Goal: Task Accomplishment & Management: Complete application form

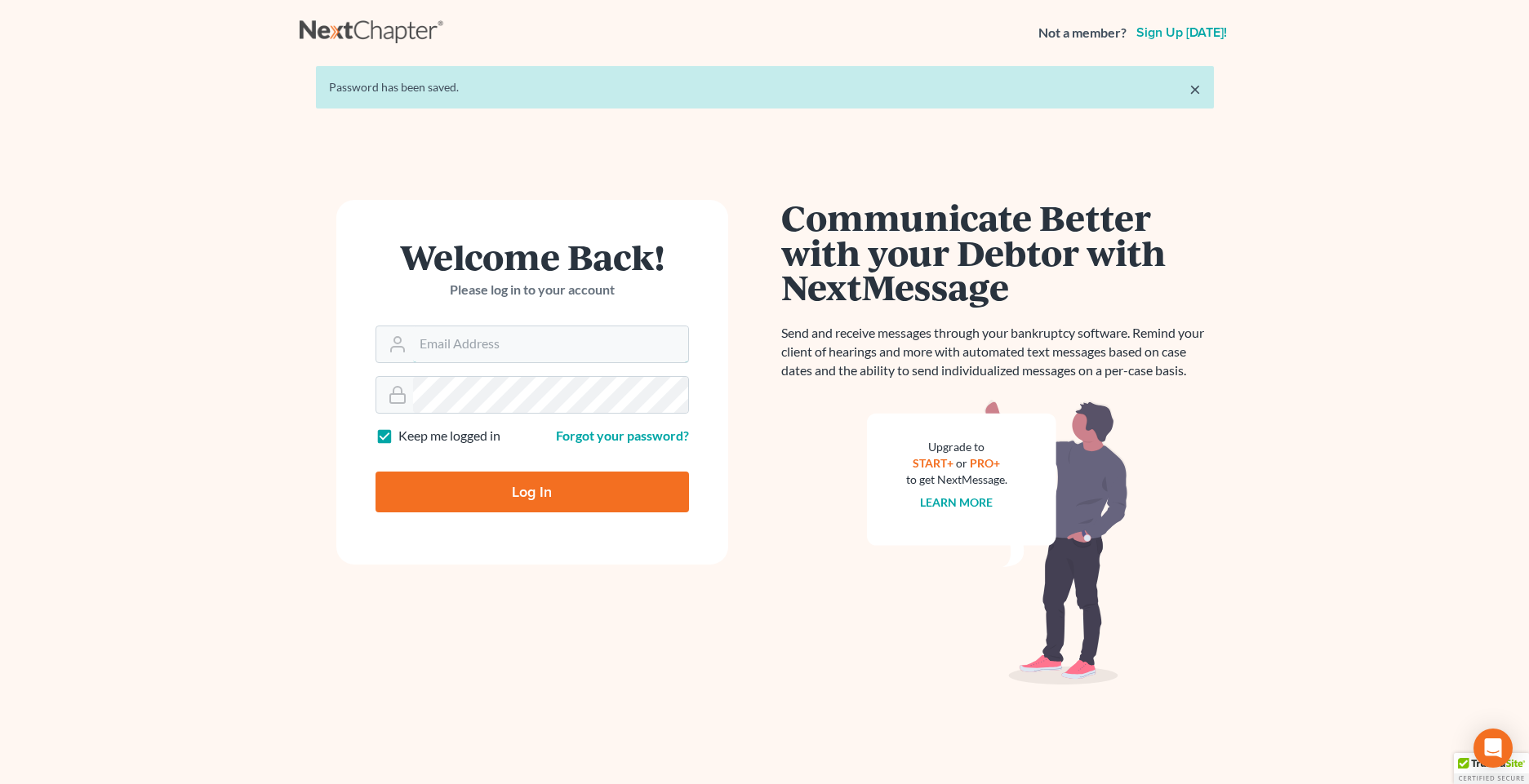
type input "tt254148"
click at [394, 384] on div at bounding box center [532, 394] width 314 height 37
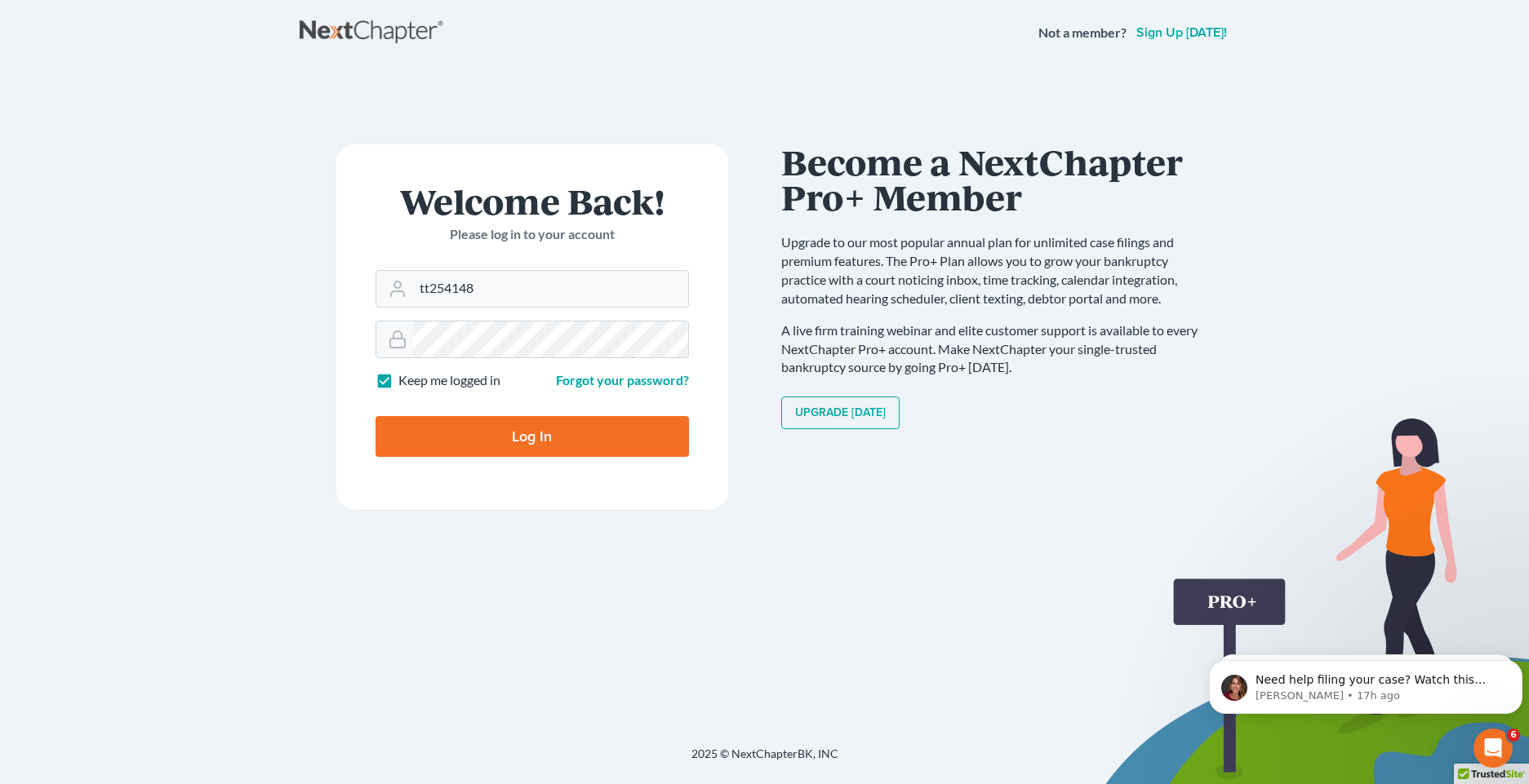
click at [560, 448] on input "Log In" at bounding box center [532, 437] width 314 height 41
type input "Thinking..."
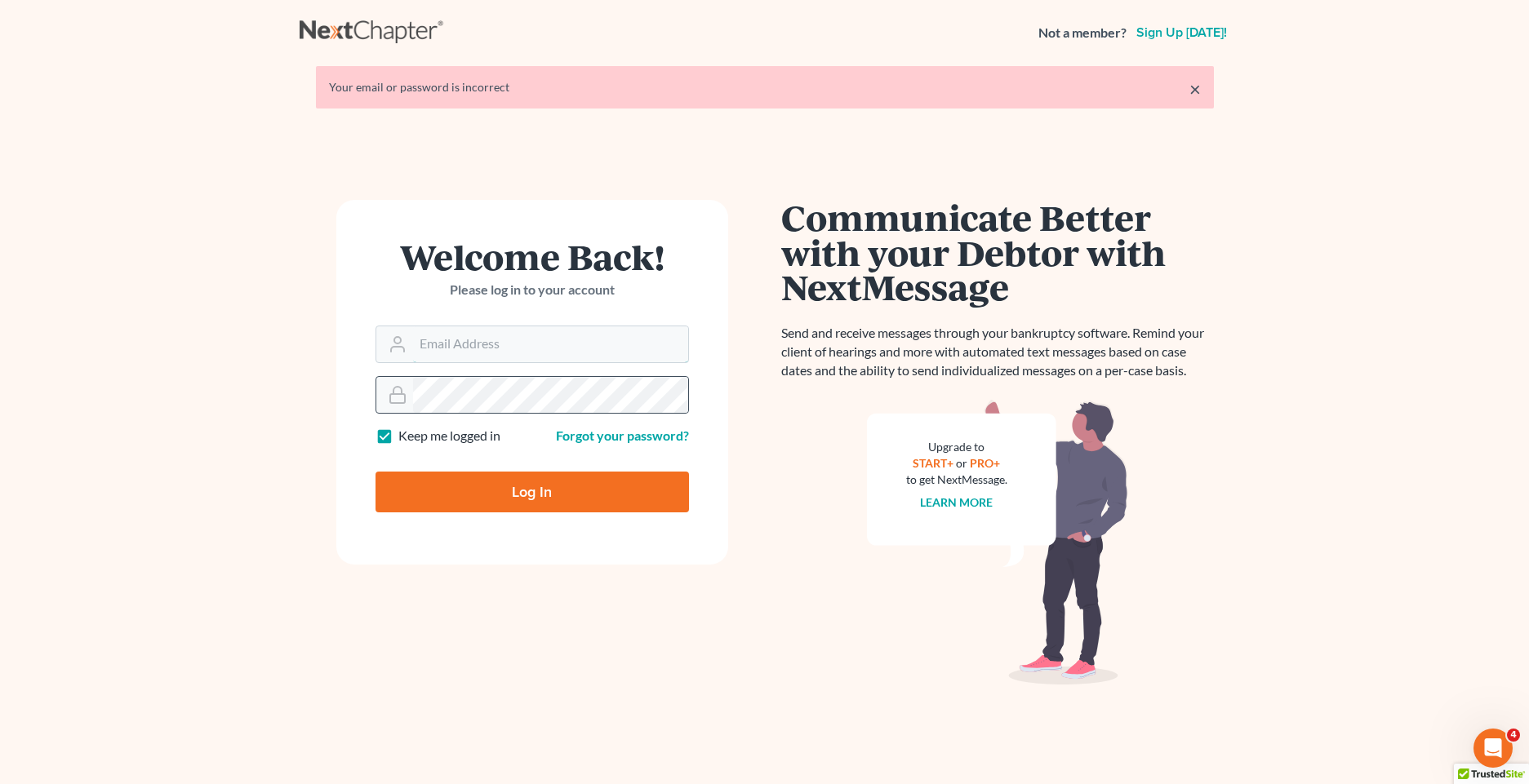
type input "tt254148"
click at [358, 381] on form "Welcome Back! Please log in to your account Email Address tt254148 Password Kee…" at bounding box center [532, 382] width 392 height 365
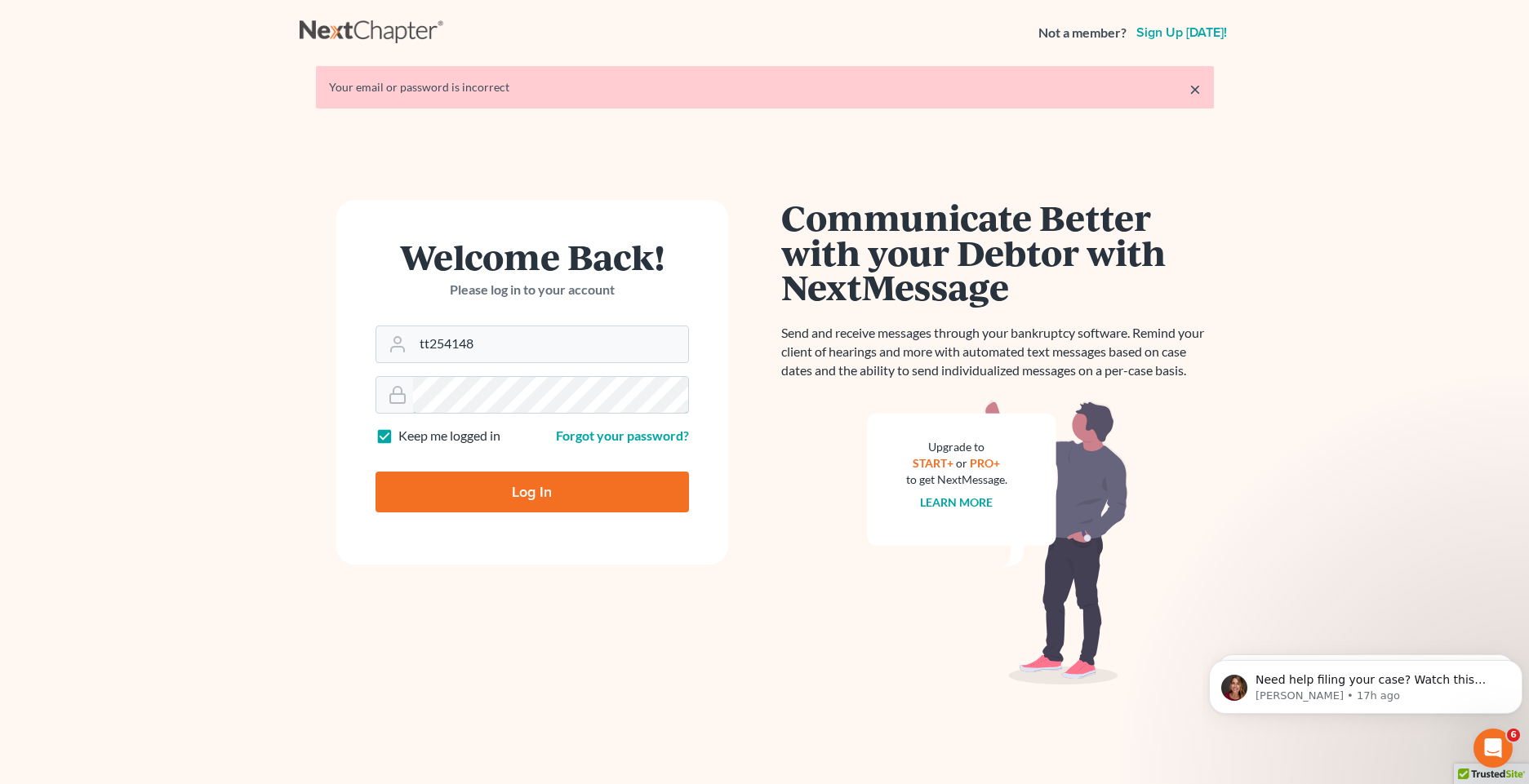
click at [308, 375] on div "Welcome Back! Please log in to your account Email Address tt254148 Password Kee…" at bounding box center [532, 462] width 465 height 523
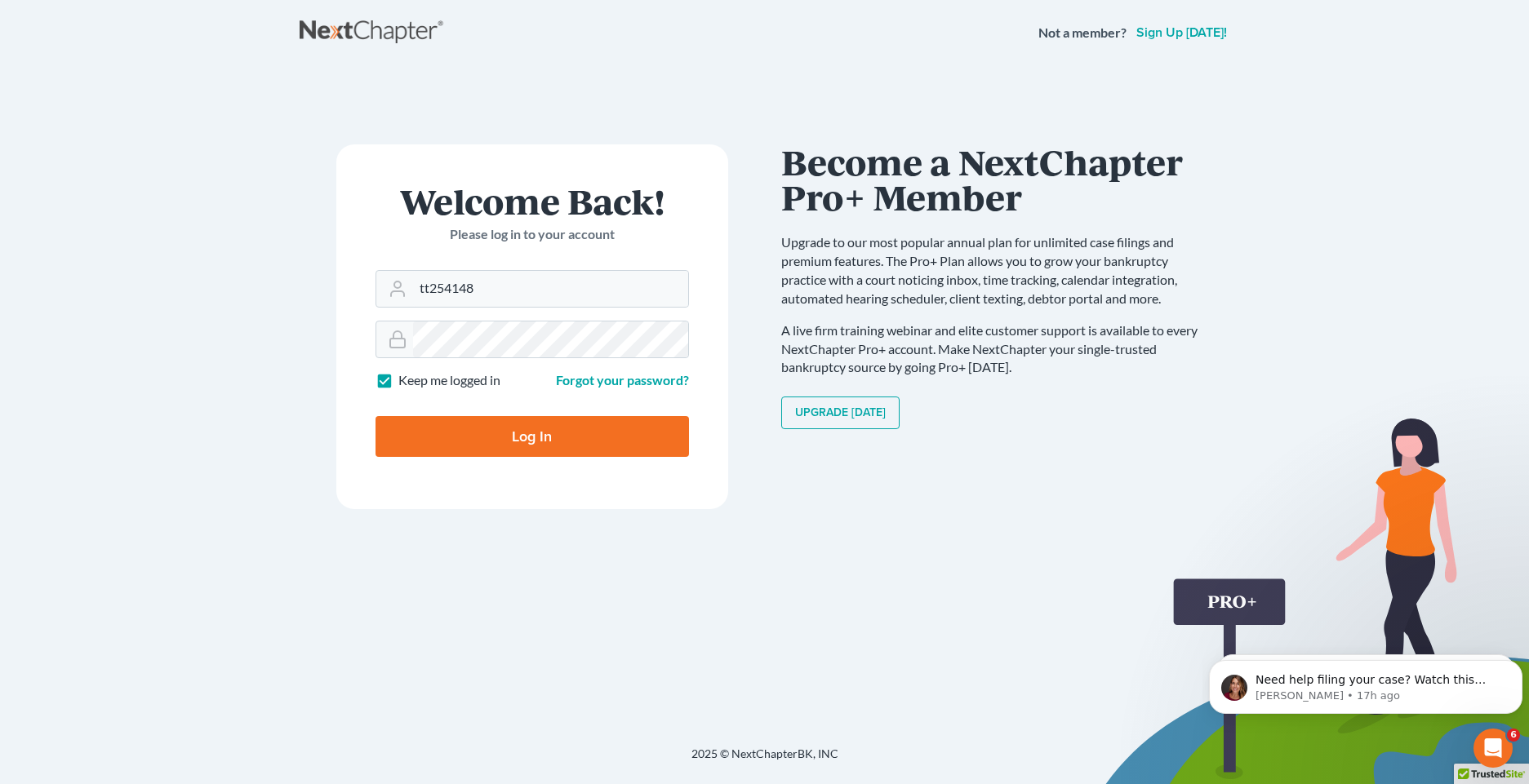
click at [616, 438] on input "Log In" at bounding box center [532, 437] width 314 height 41
type input "Thinking..."
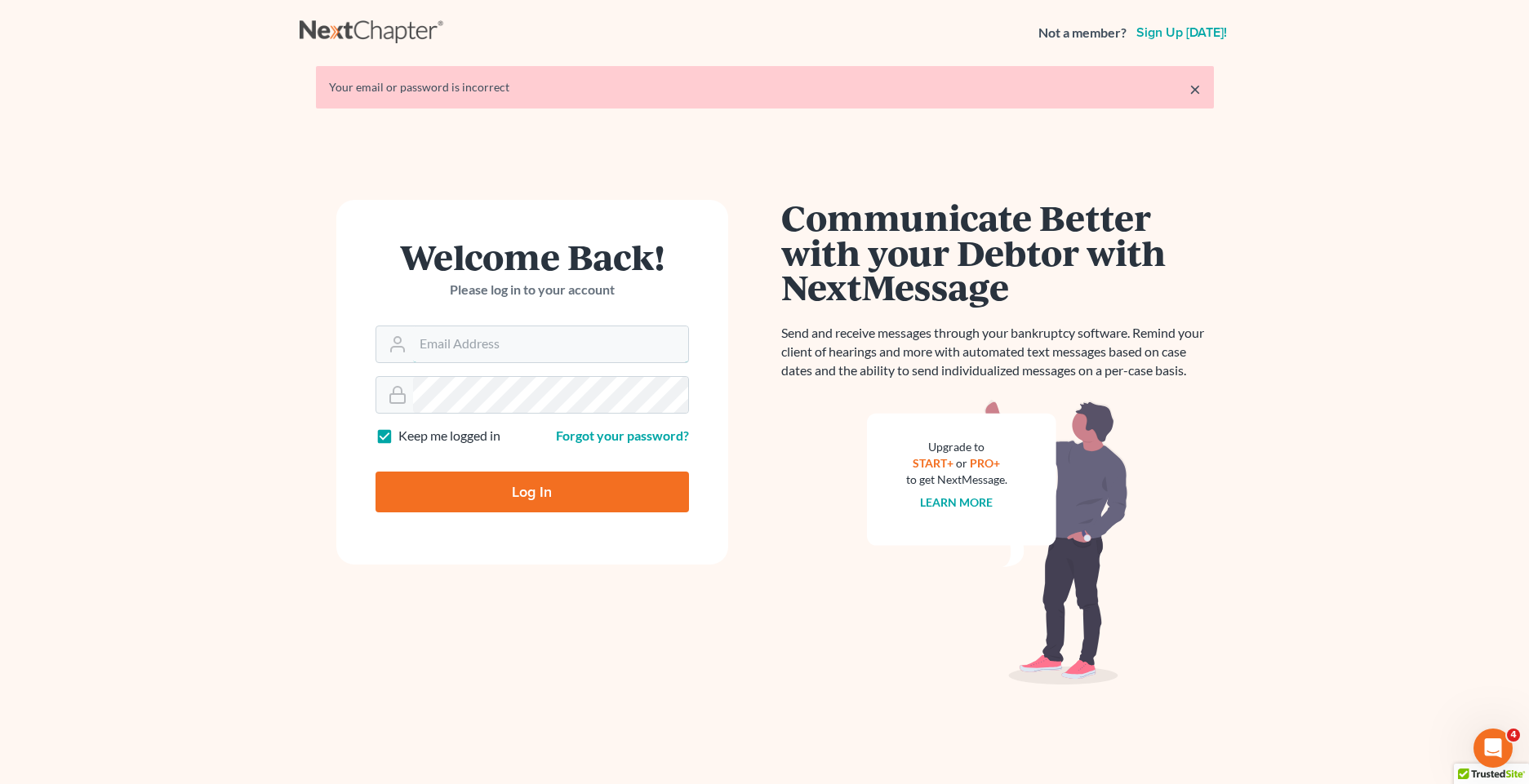
type input "tt254148"
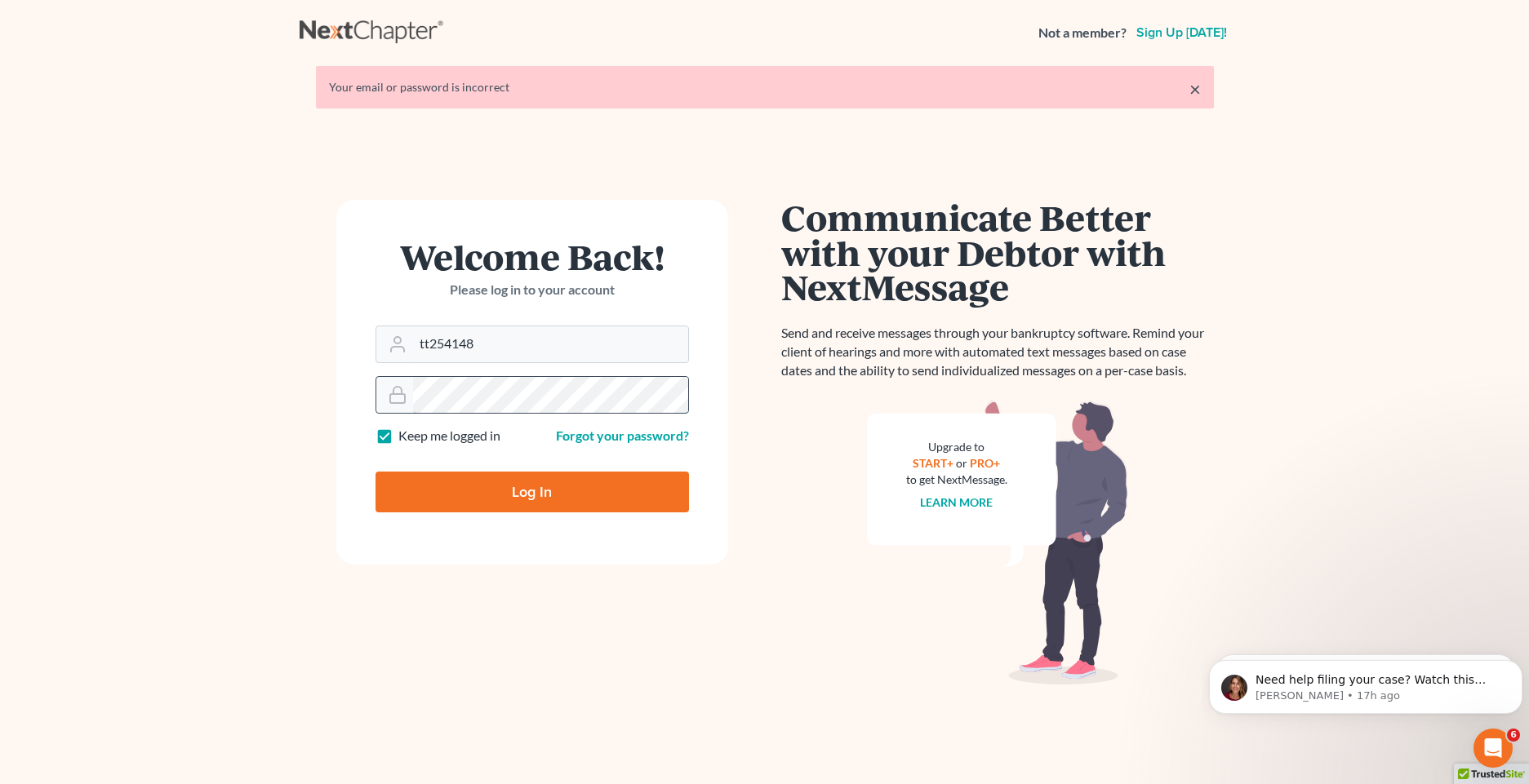
click at [407, 385] on div at bounding box center [532, 394] width 314 height 37
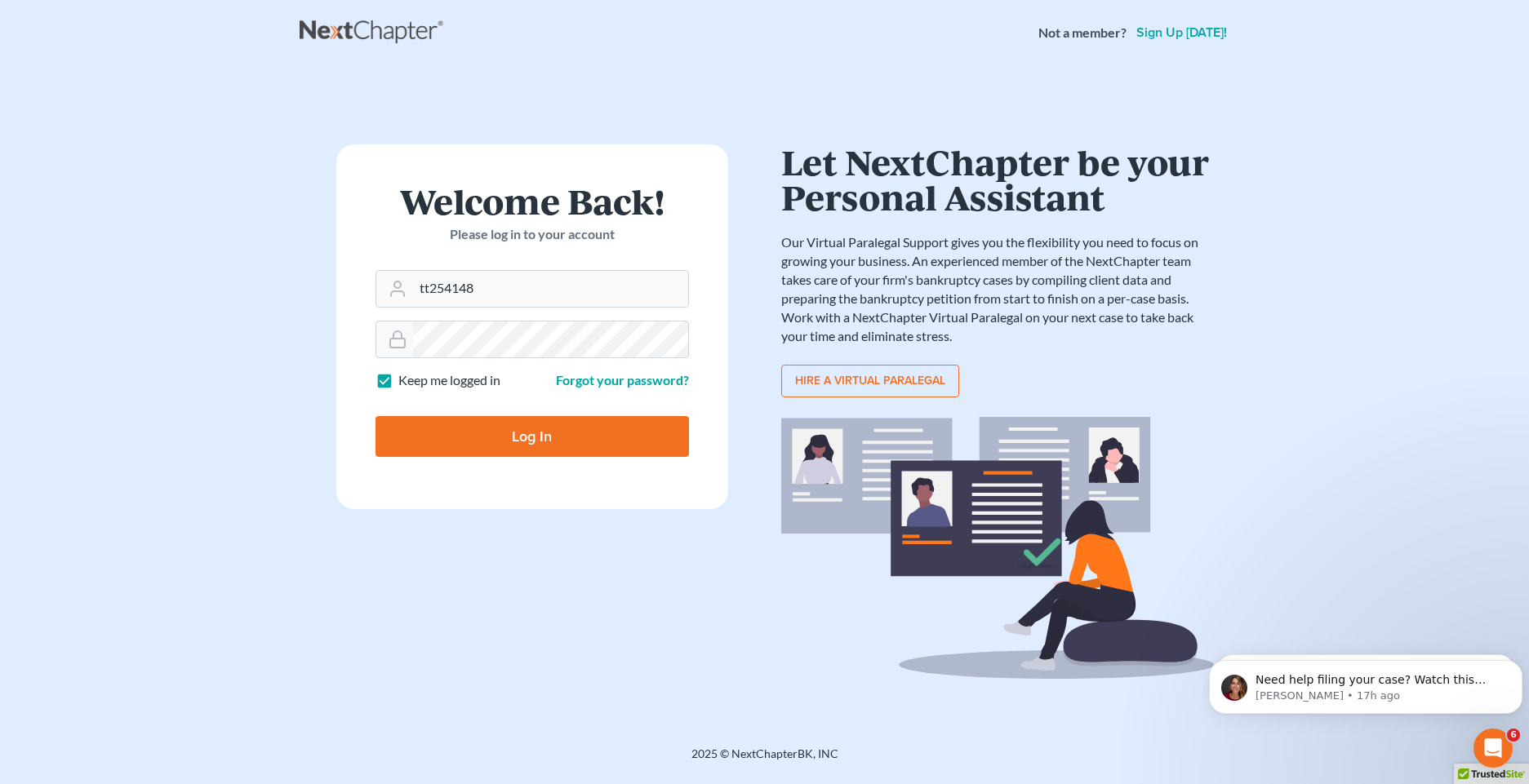
click at [642, 431] on input "Log In" at bounding box center [532, 437] width 314 height 41
type input "Thinking..."
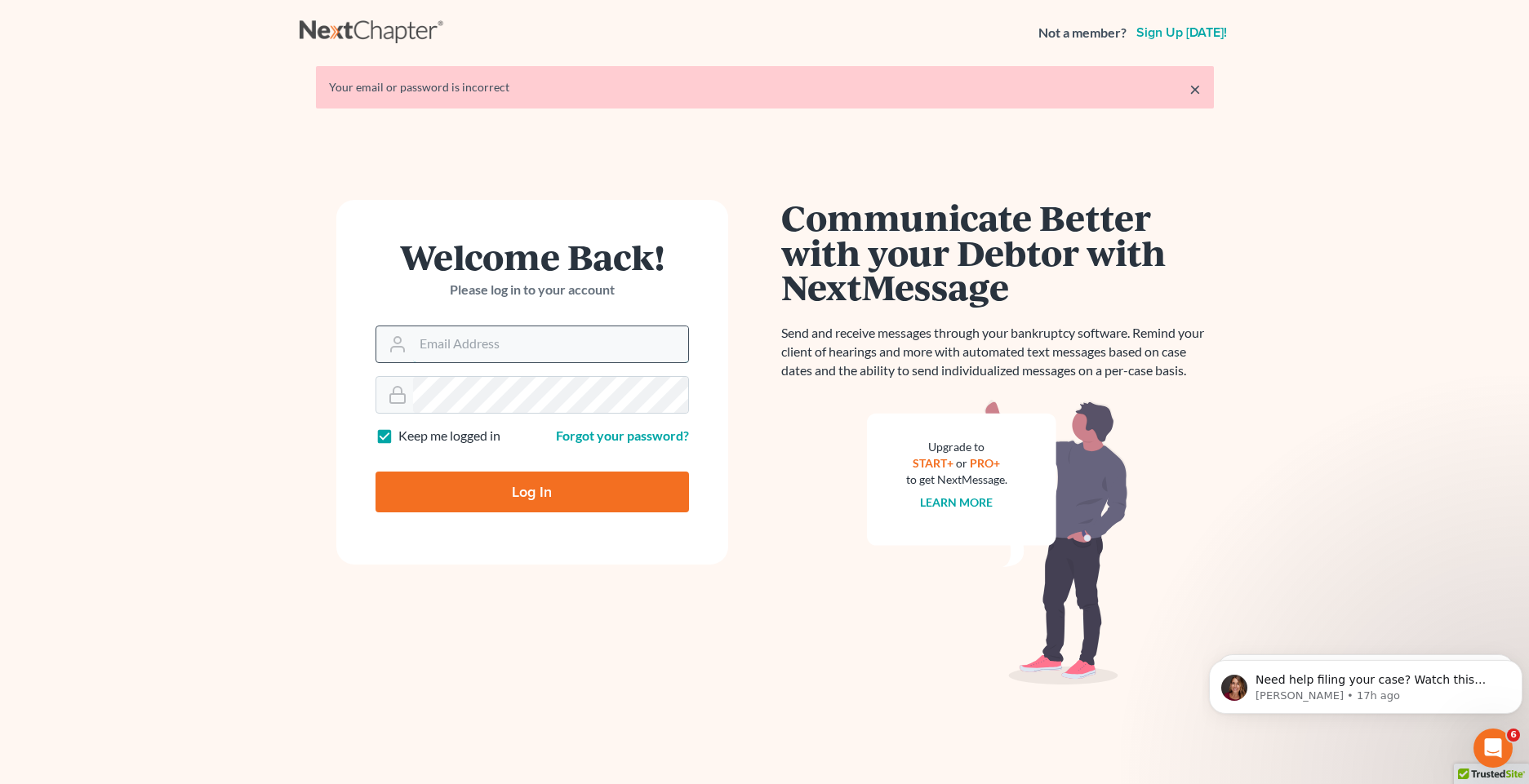
type input "tt254148"
click at [467, 342] on input "tt254148" at bounding box center [551, 344] width 275 height 36
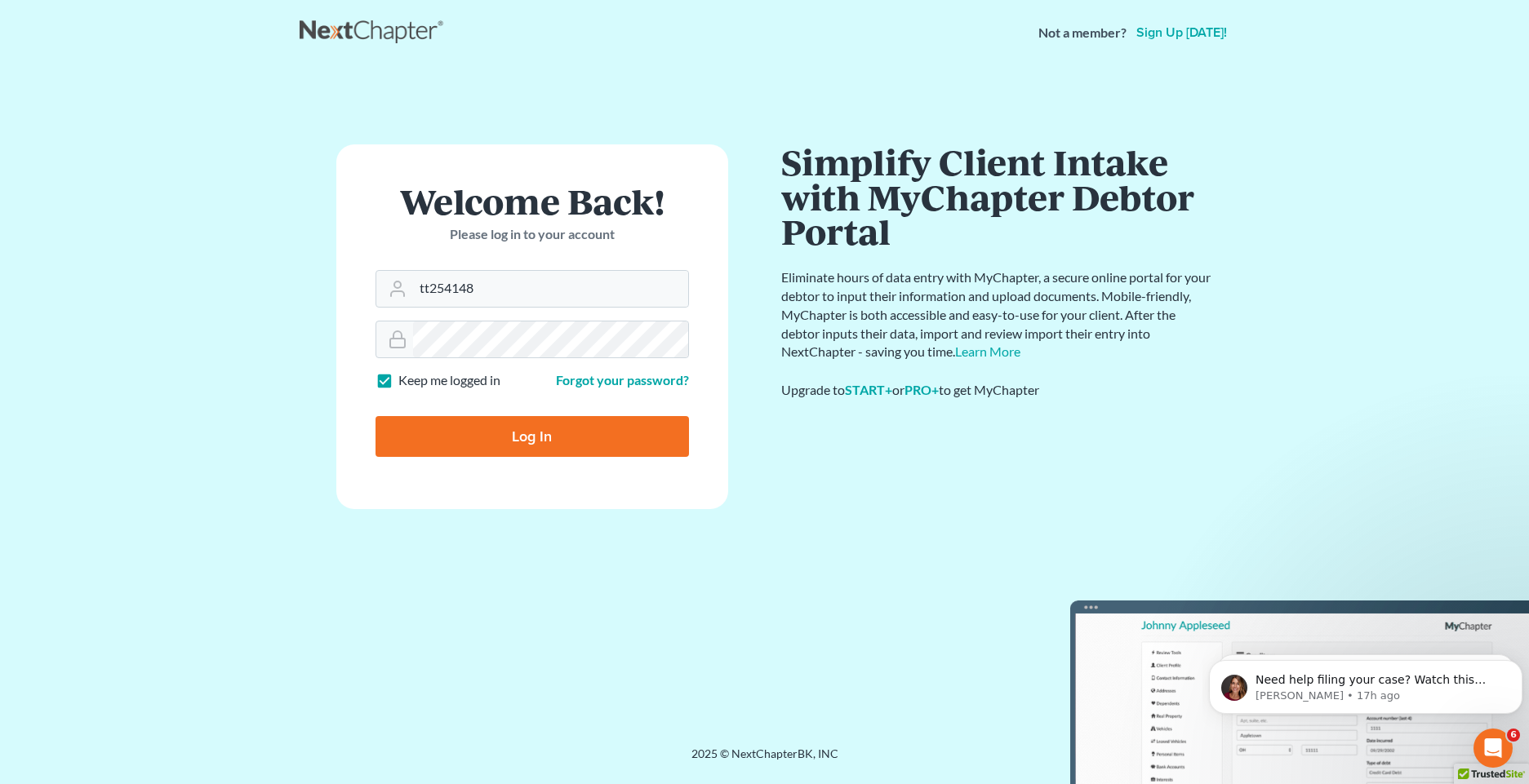
click at [522, 430] on input "Log In" at bounding box center [532, 437] width 314 height 41
type input "Thinking..."
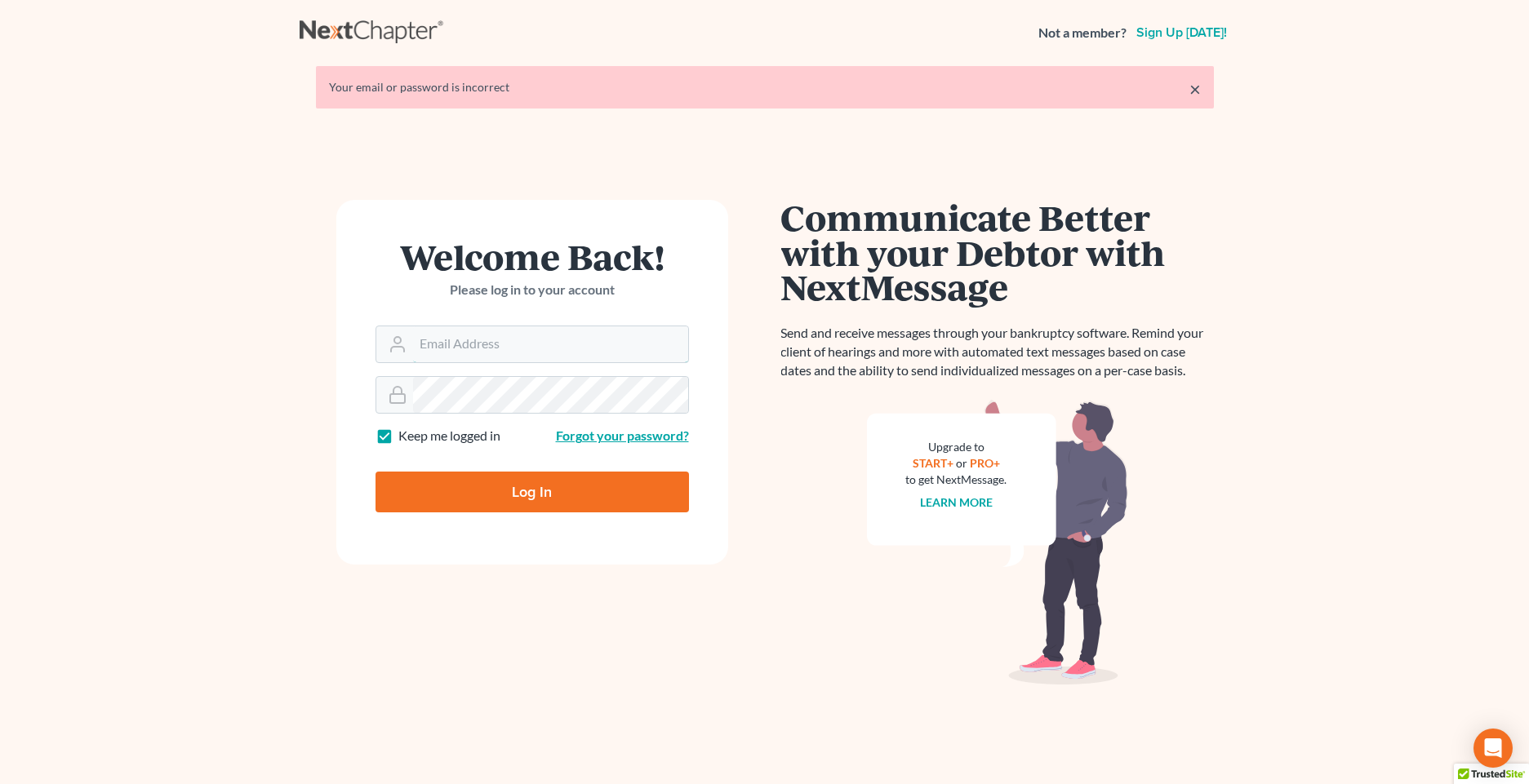
type input "tt254148"
click at [567, 435] on link "Forgot your password?" at bounding box center [623, 436] width 133 height 16
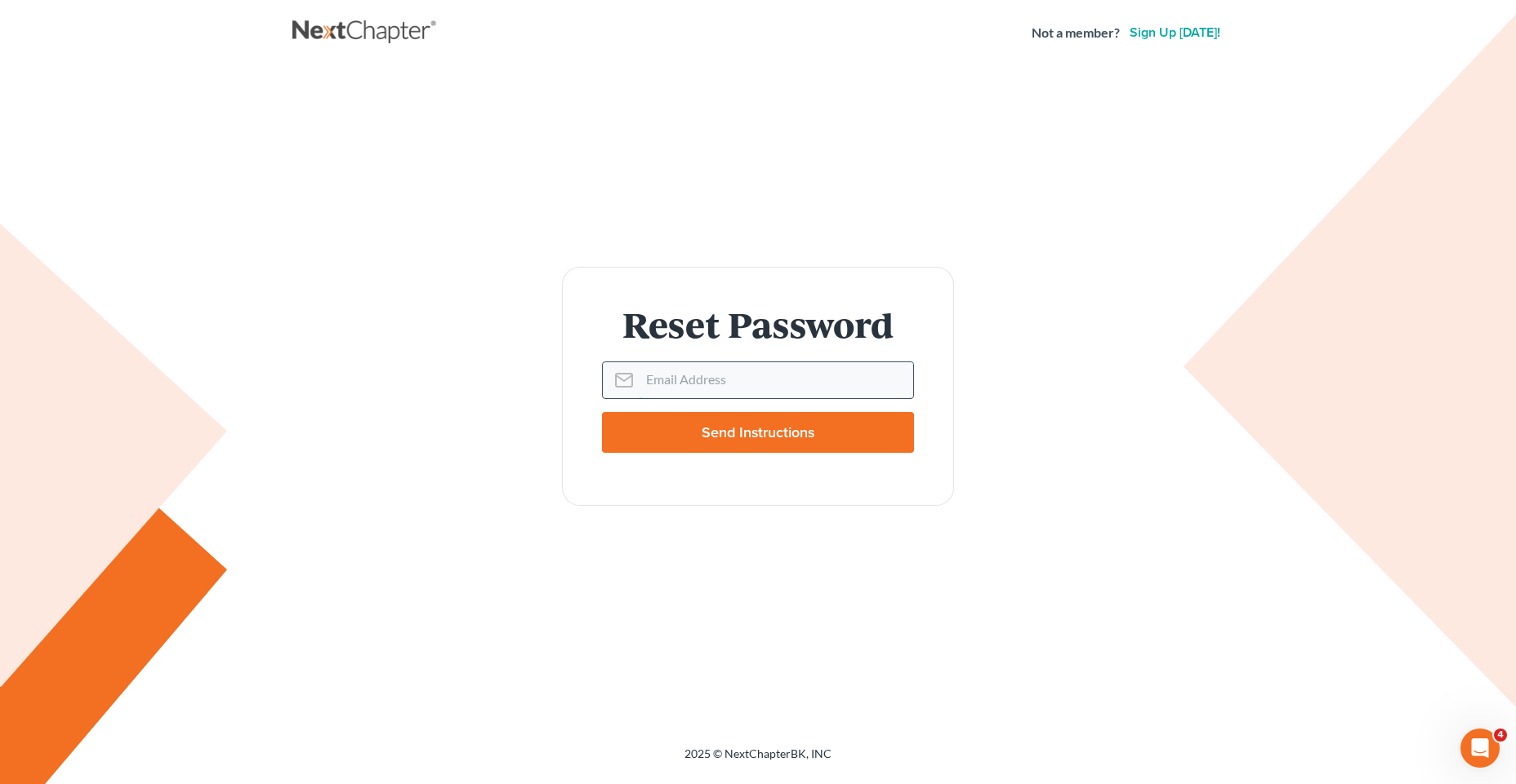
click at [739, 374] on input "Email Address" at bounding box center [777, 379] width 274 height 36
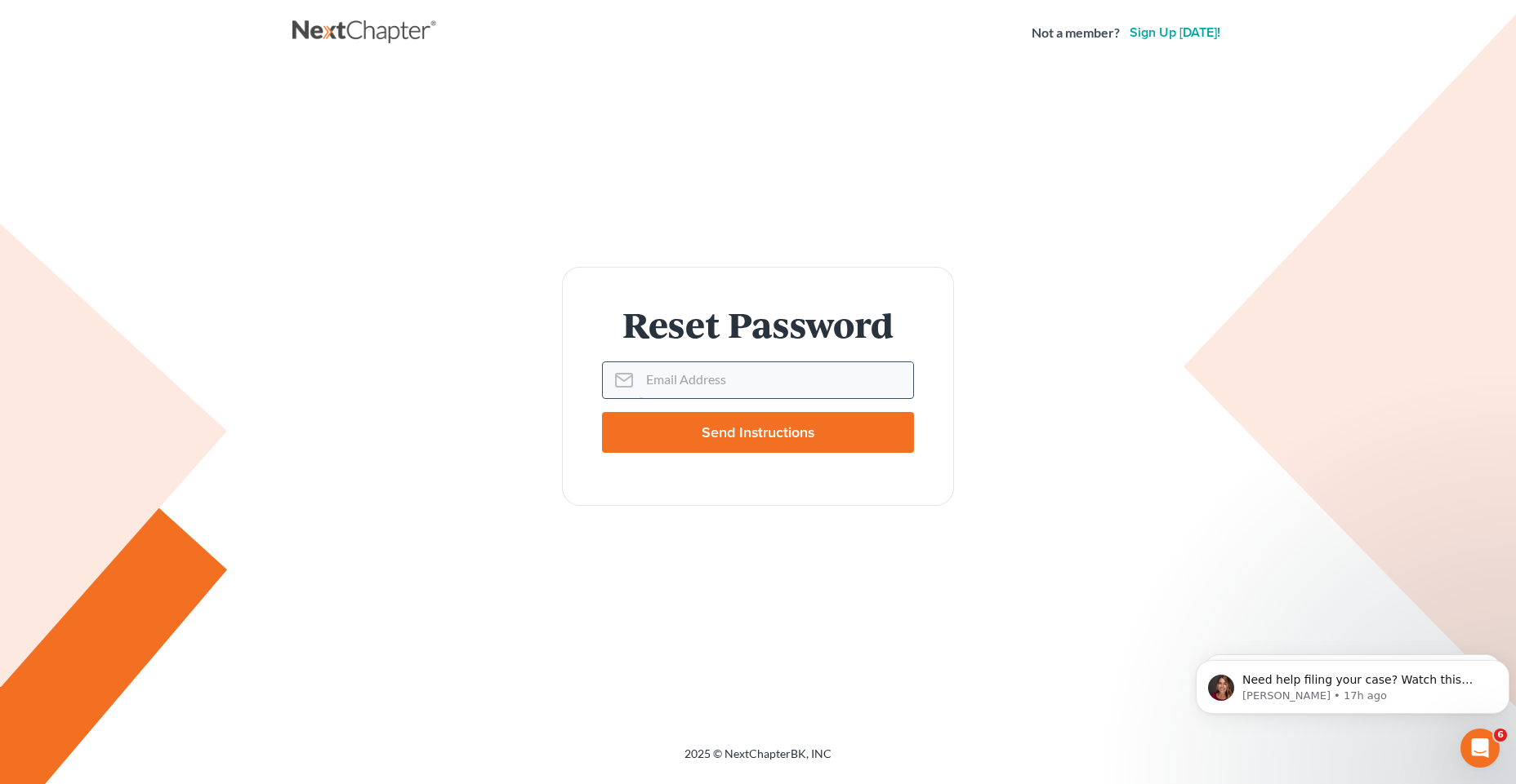
type input "[EMAIL_ADDRESS][DOMAIN_NAME]"
click at [706, 441] on input "Send Instructions" at bounding box center [758, 432] width 312 height 41
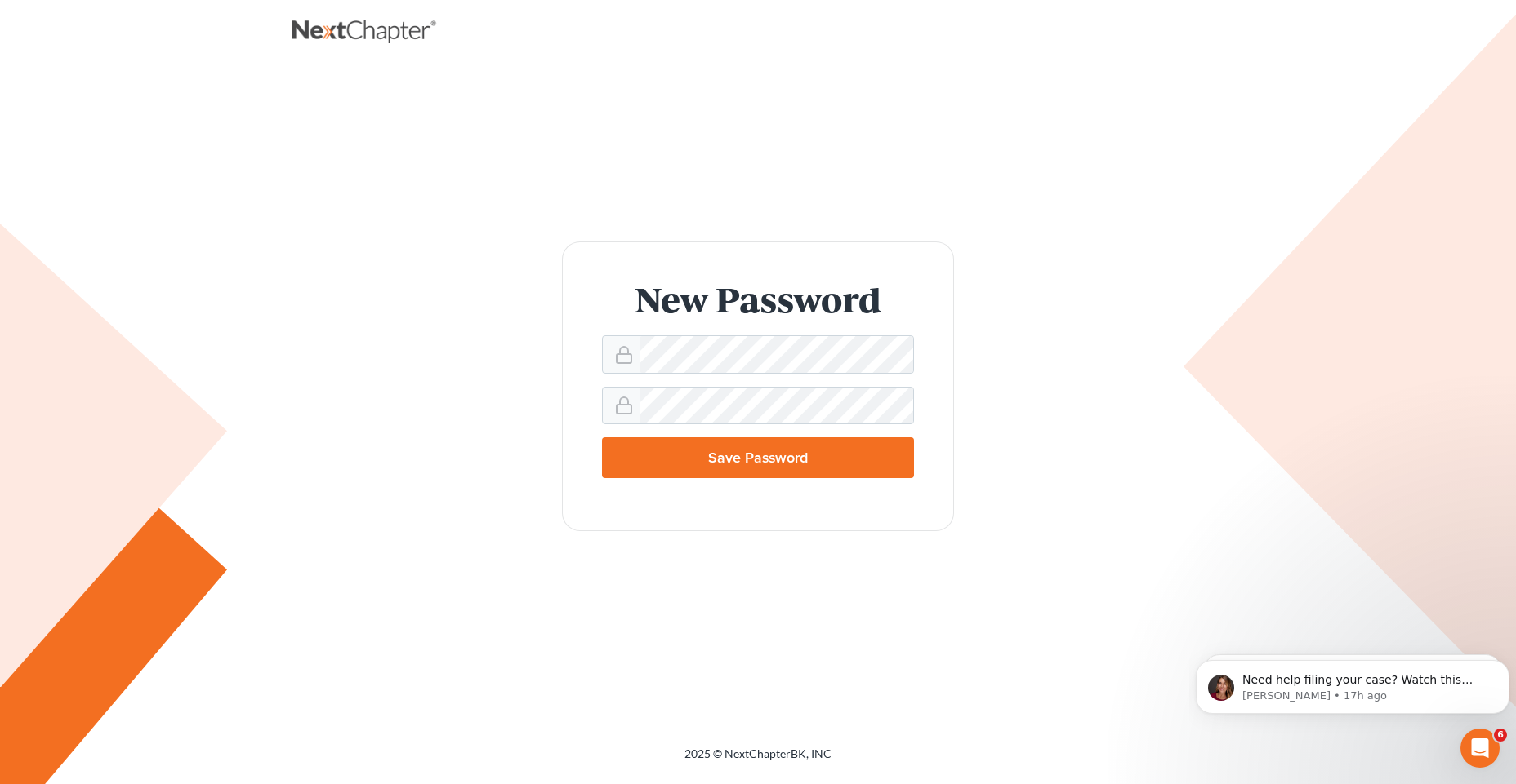
click at [705, 460] on input "Save Password" at bounding box center [758, 457] width 312 height 41
type input "Thinking..."
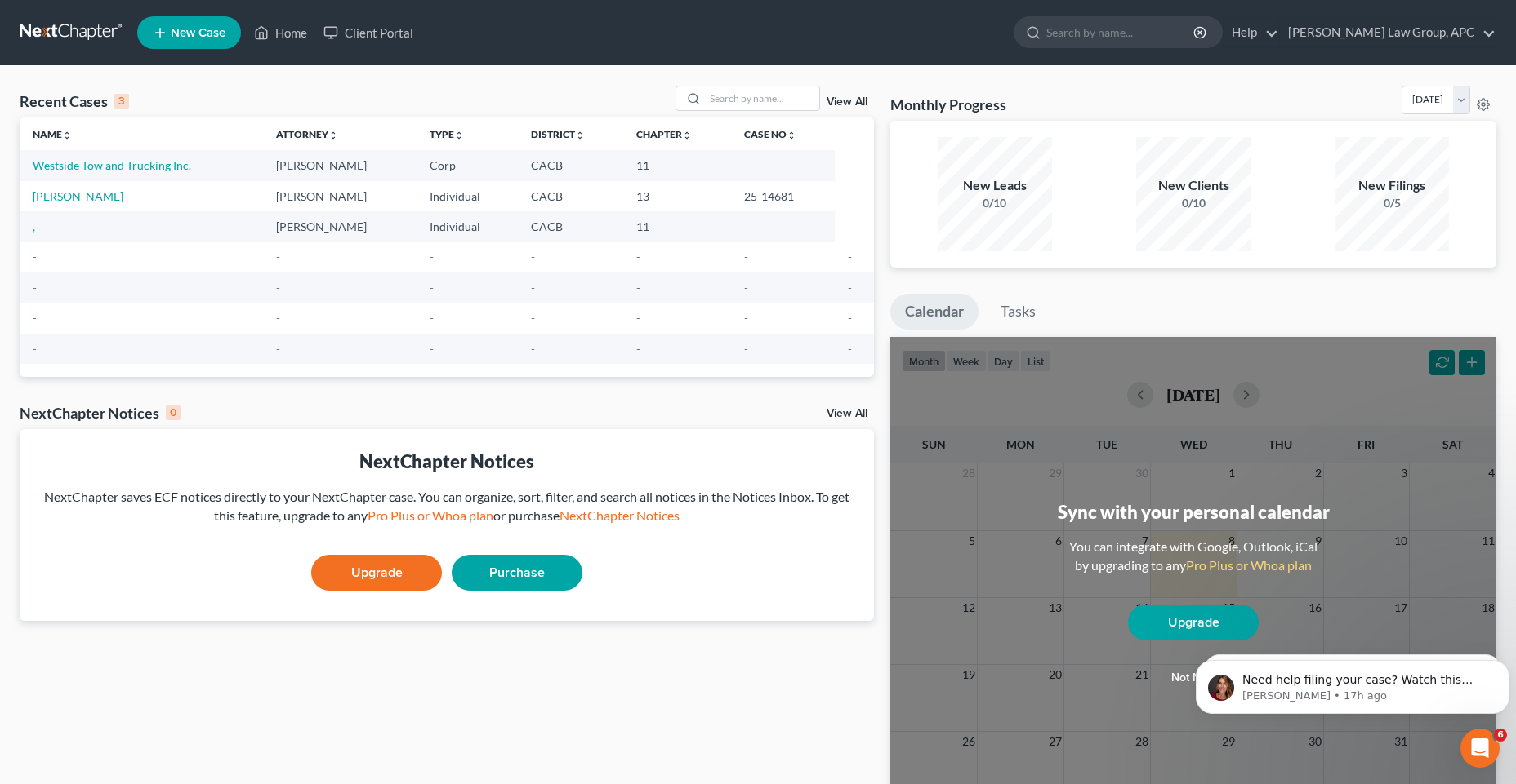
click at [134, 162] on link "Westside Tow and Trucking Inc." at bounding box center [112, 165] width 159 height 14
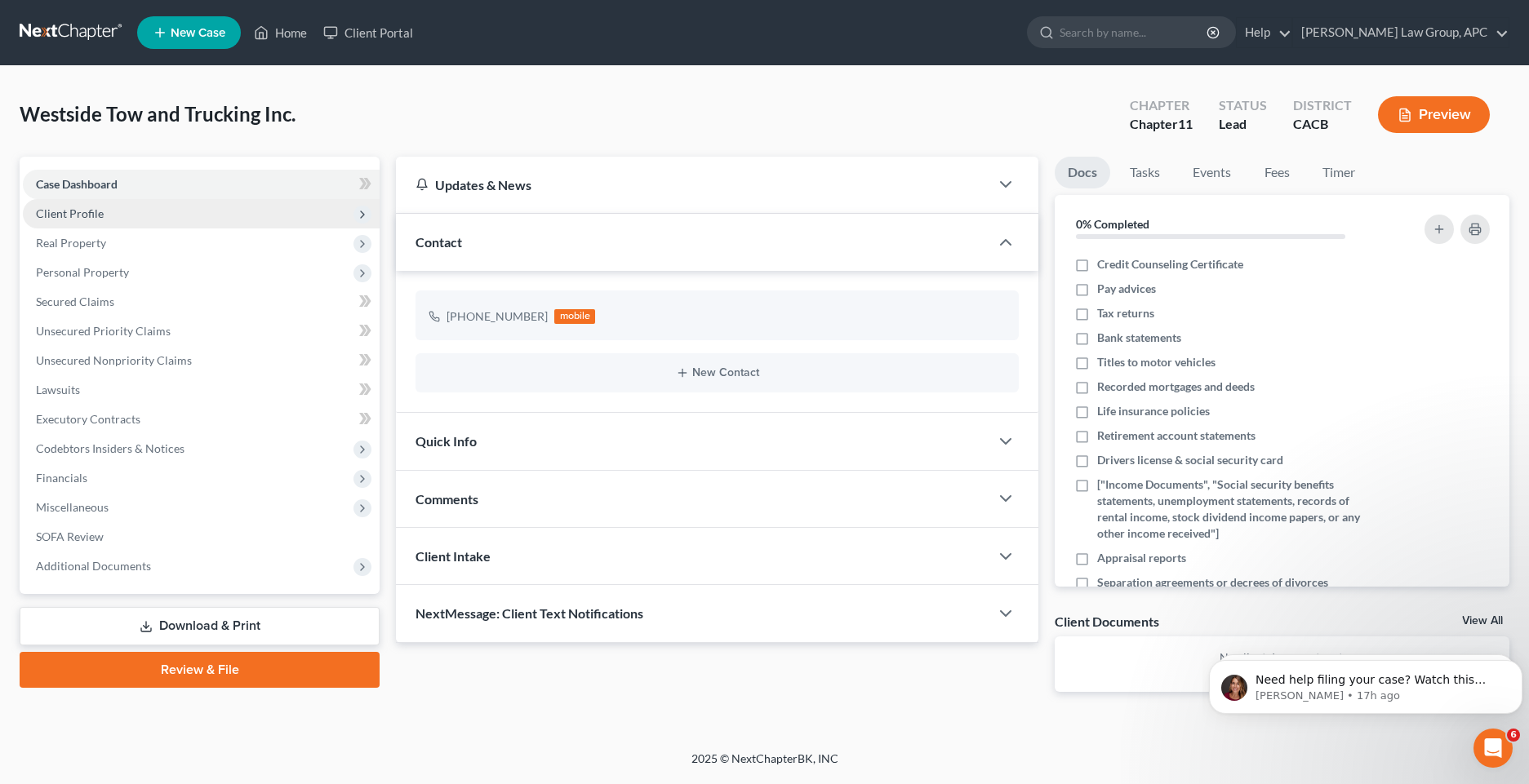
click at [97, 207] on span "Client Profile" at bounding box center [69, 213] width 68 height 14
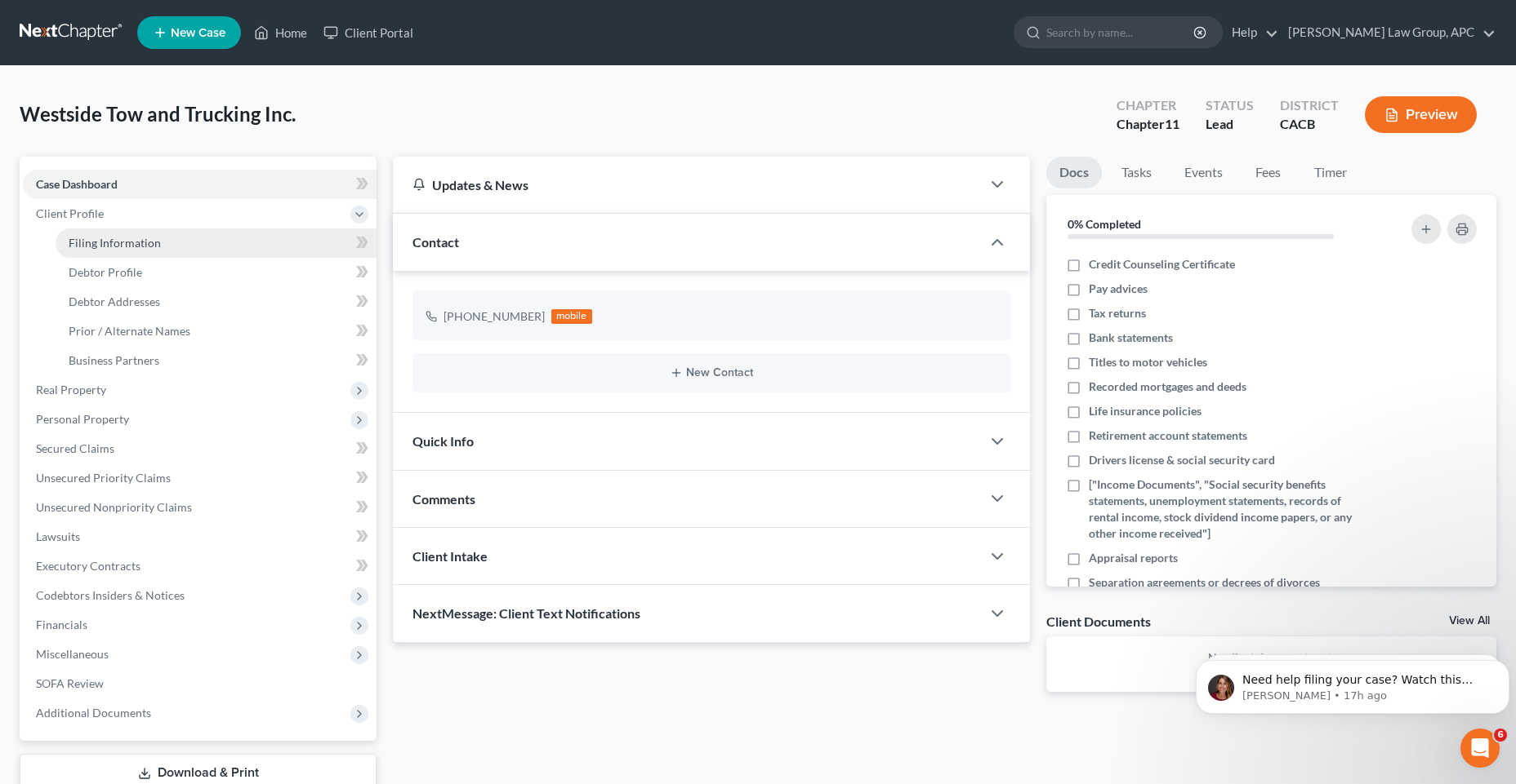
click at [90, 237] on span "Filing Information" at bounding box center [114, 243] width 92 height 14
select select "1"
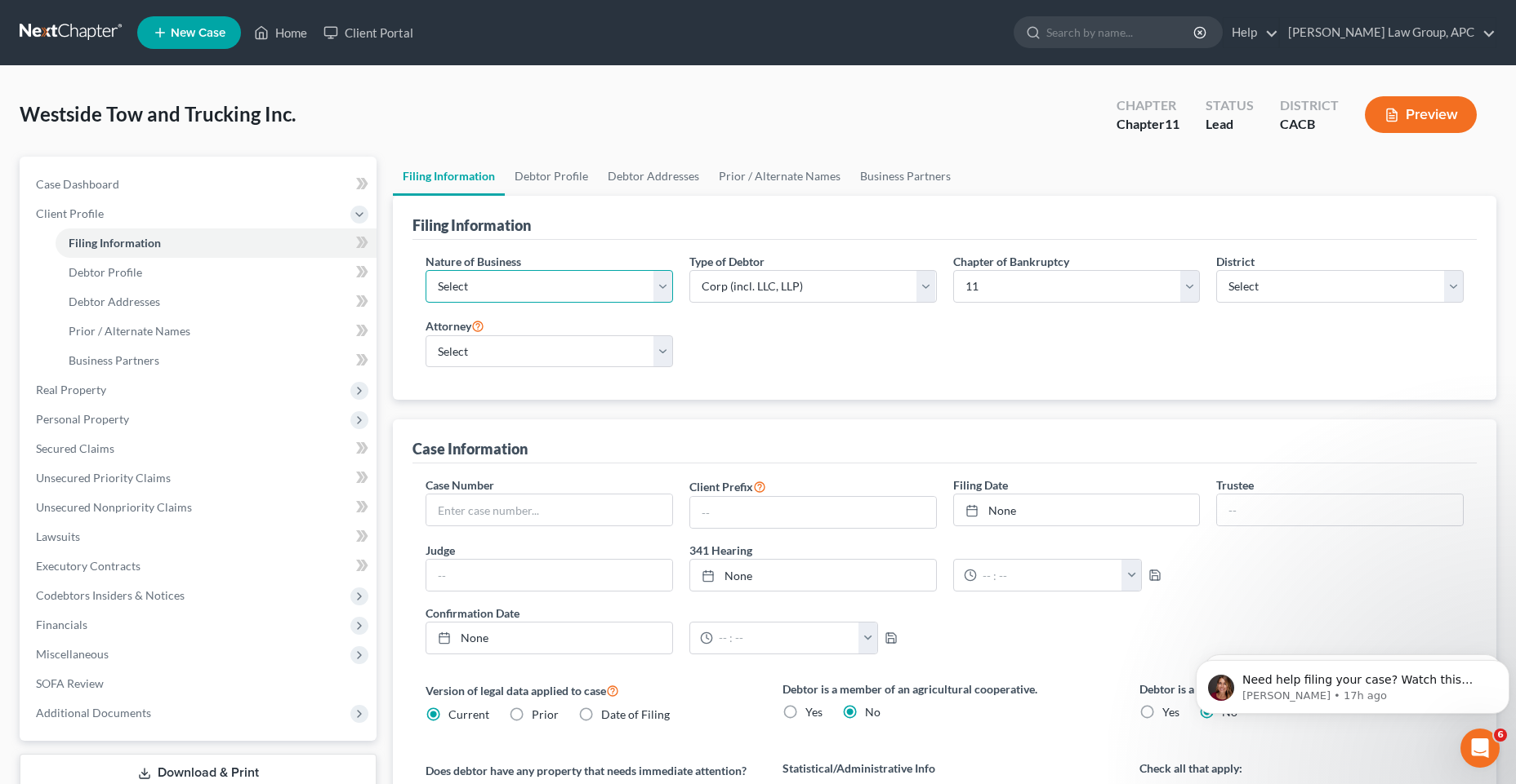
click at [455, 285] on select "Select Clearing Bank Commodity Broker Health Care Business Other Railroad Singl…" at bounding box center [549, 287] width 247 height 33
click at [238, 277] on link "Debtor Profile" at bounding box center [216, 273] width 321 height 29
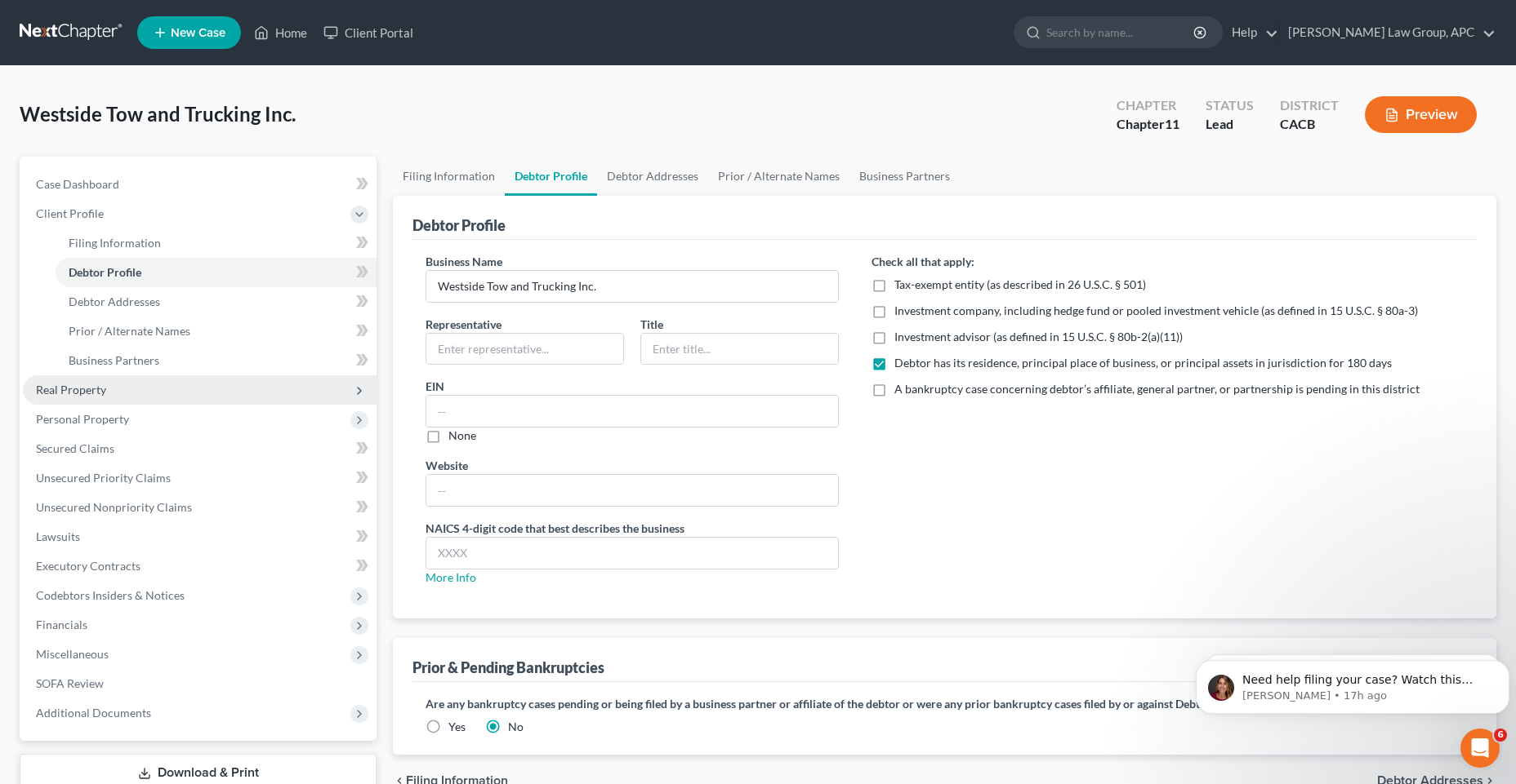
click at [142, 386] on span "Real Property" at bounding box center [199, 390] width 354 height 29
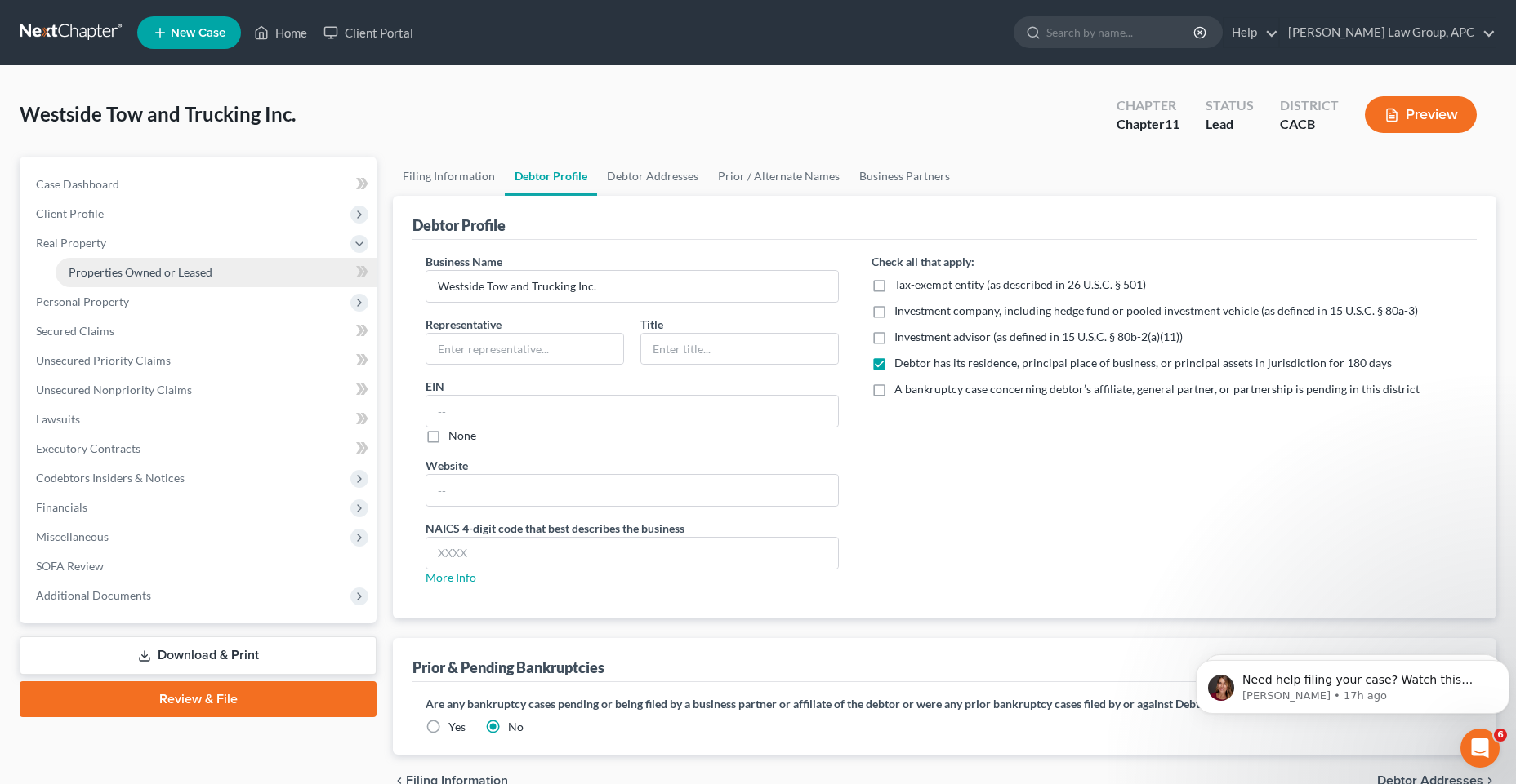
click at [77, 274] on span "Properties Owned or Leased" at bounding box center [140, 272] width 144 height 14
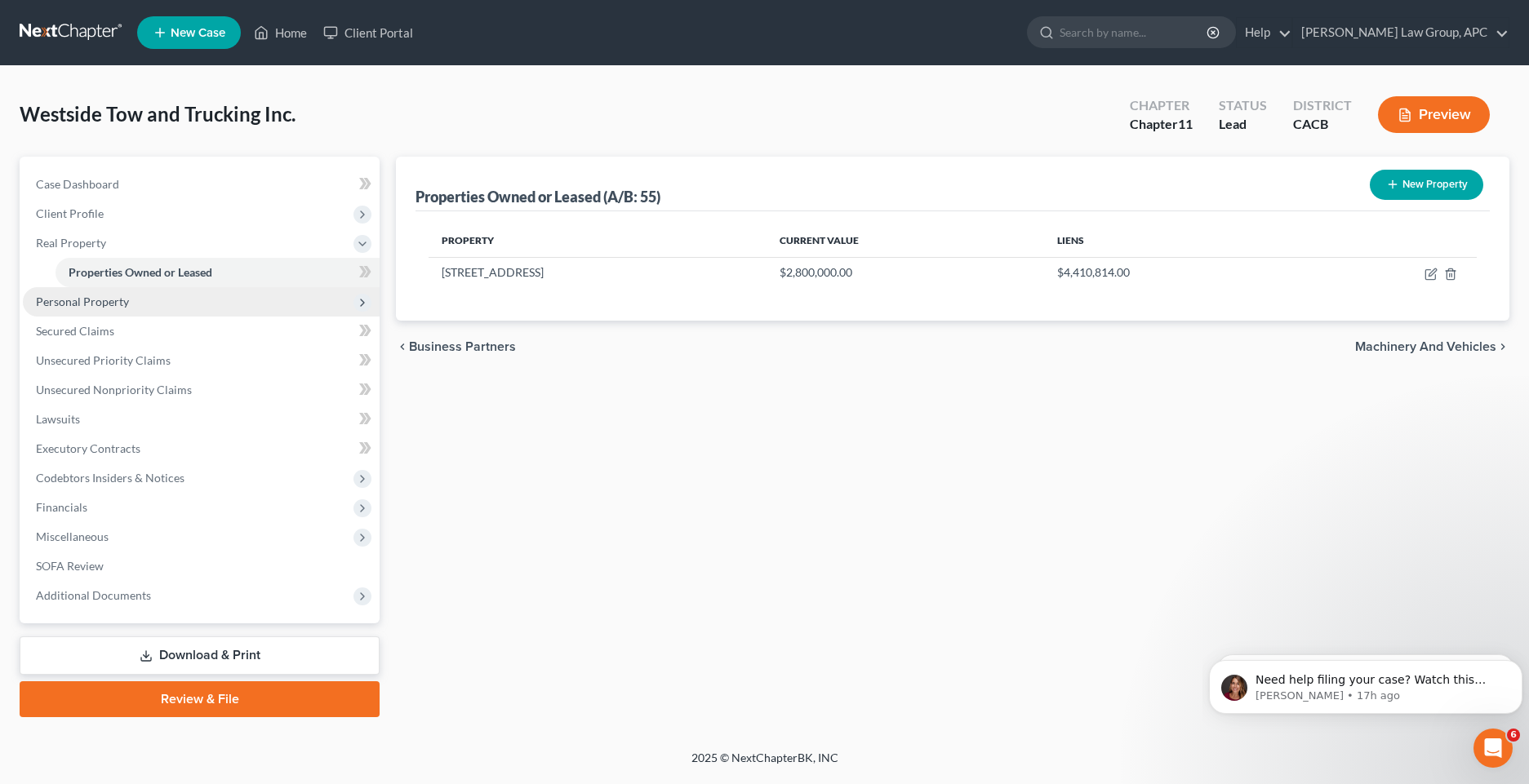
click at [83, 291] on span "Personal Property" at bounding box center [201, 302] width 357 height 29
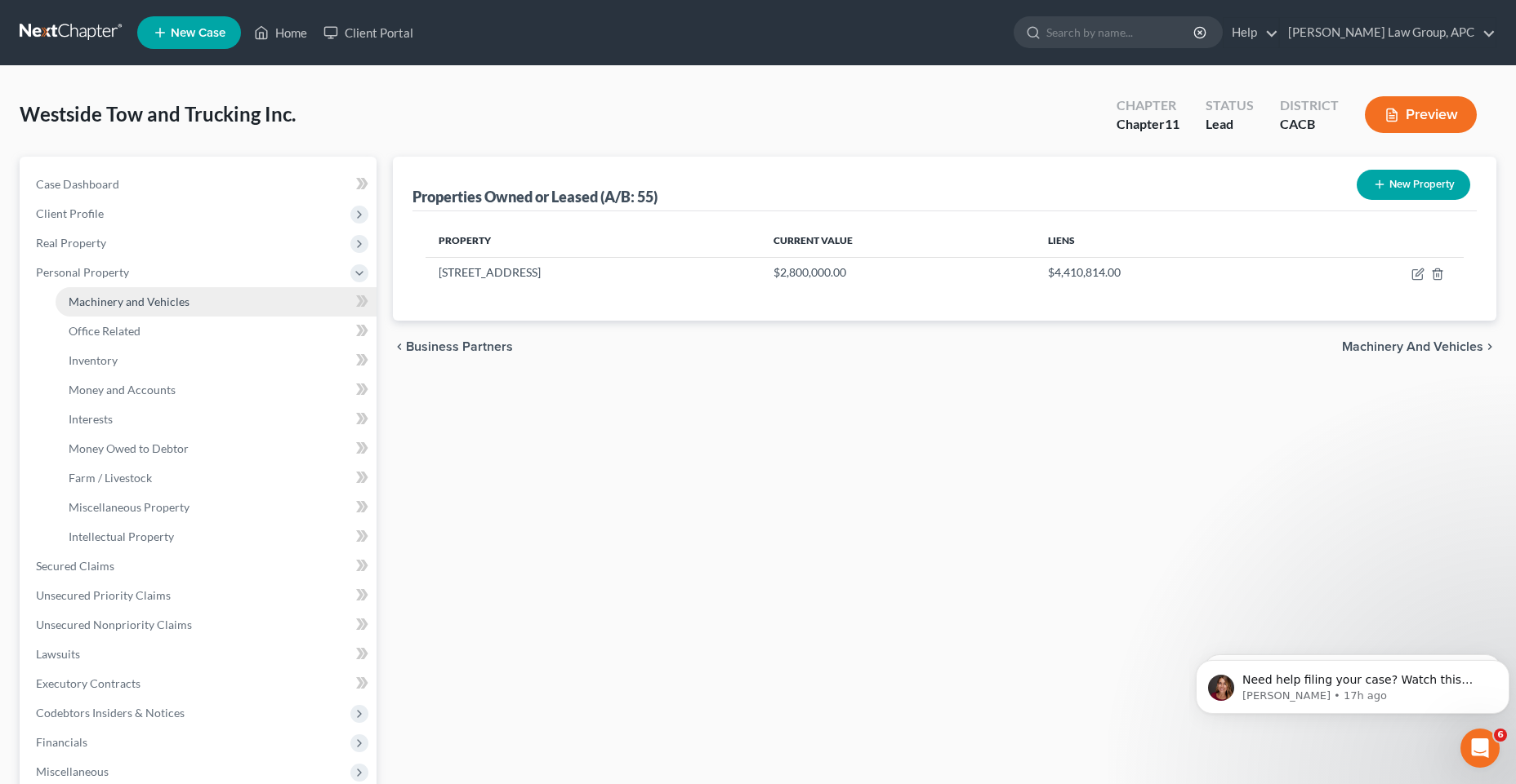
click at [81, 310] on link "Machinery and Vehicles" at bounding box center [216, 302] width 321 height 29
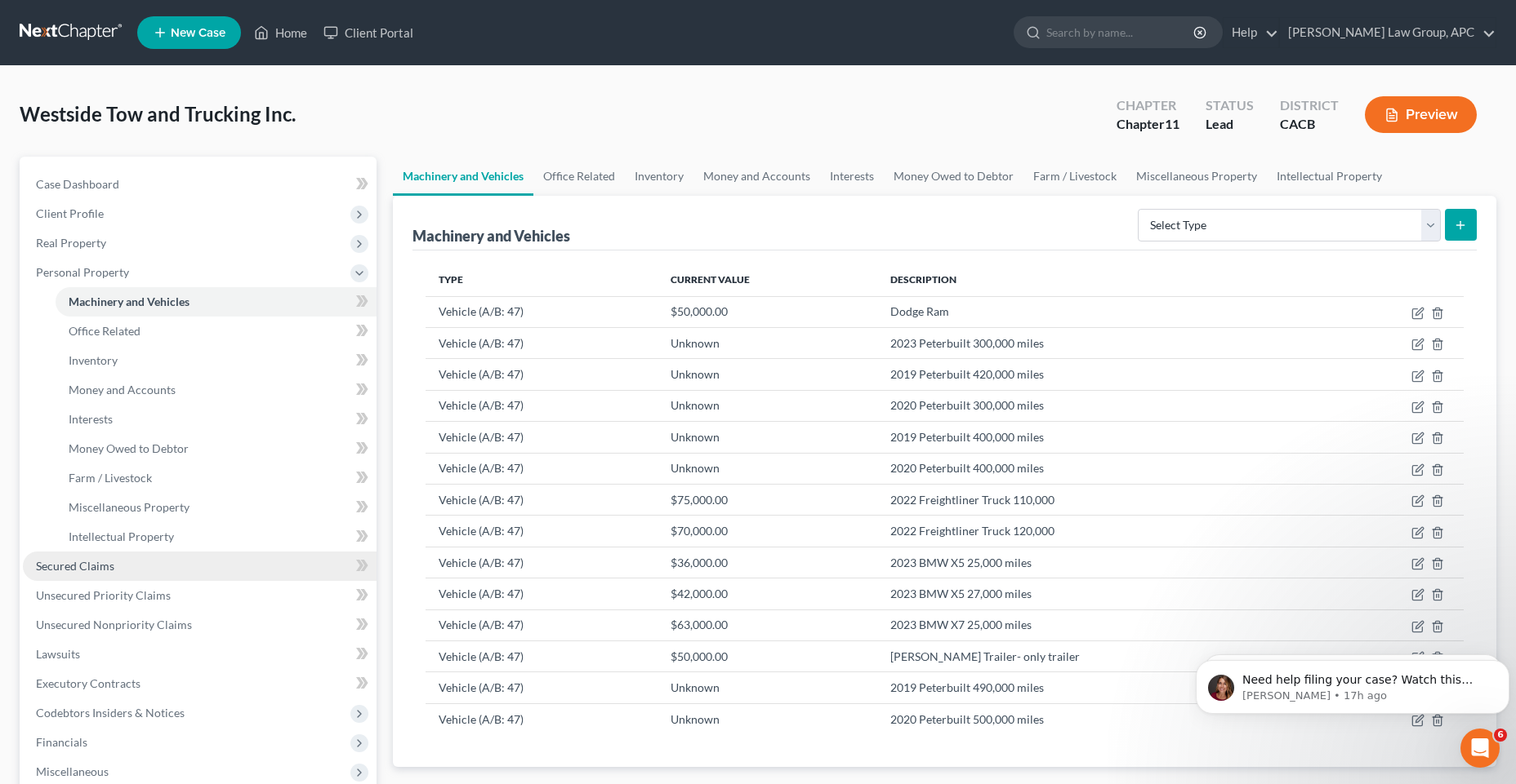
click at [127, 560] on link "Secured Claims" at bounding box center [199, 567] width 354 height 29
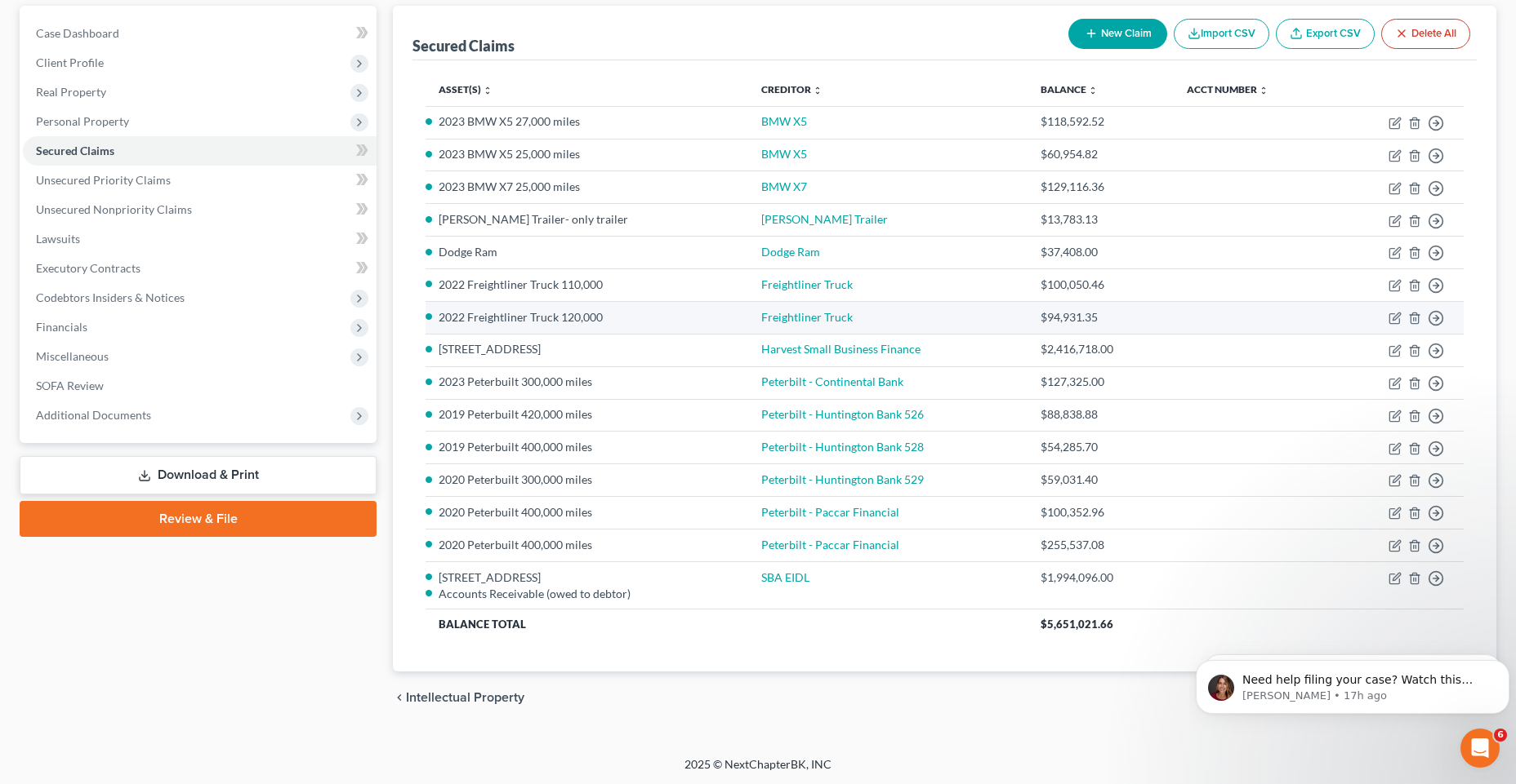
scroll to position [152, 0]
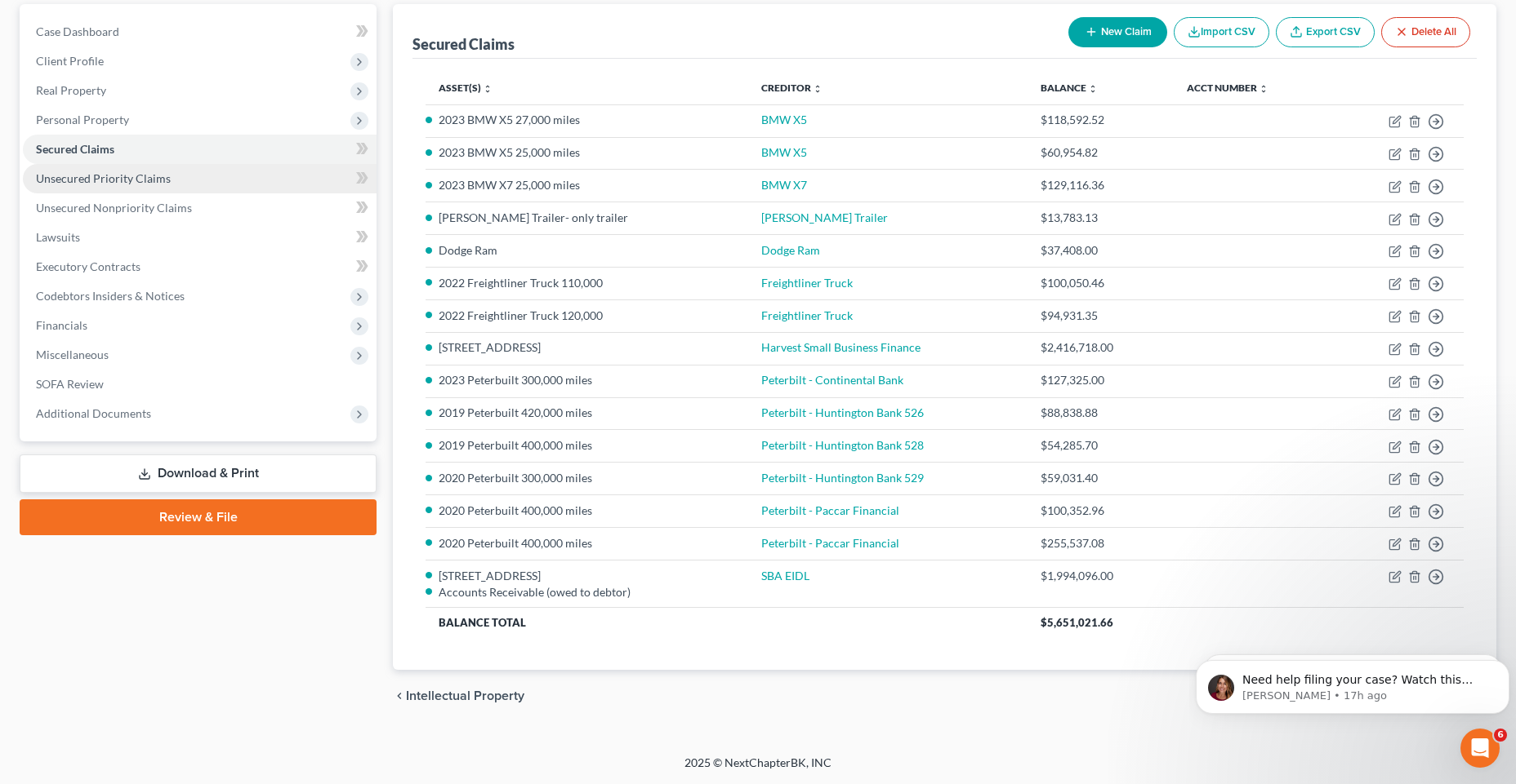
click at [90, 183] on span "Unsecured Priority Claims" at bounding box center [102, 178] width 134 height 14
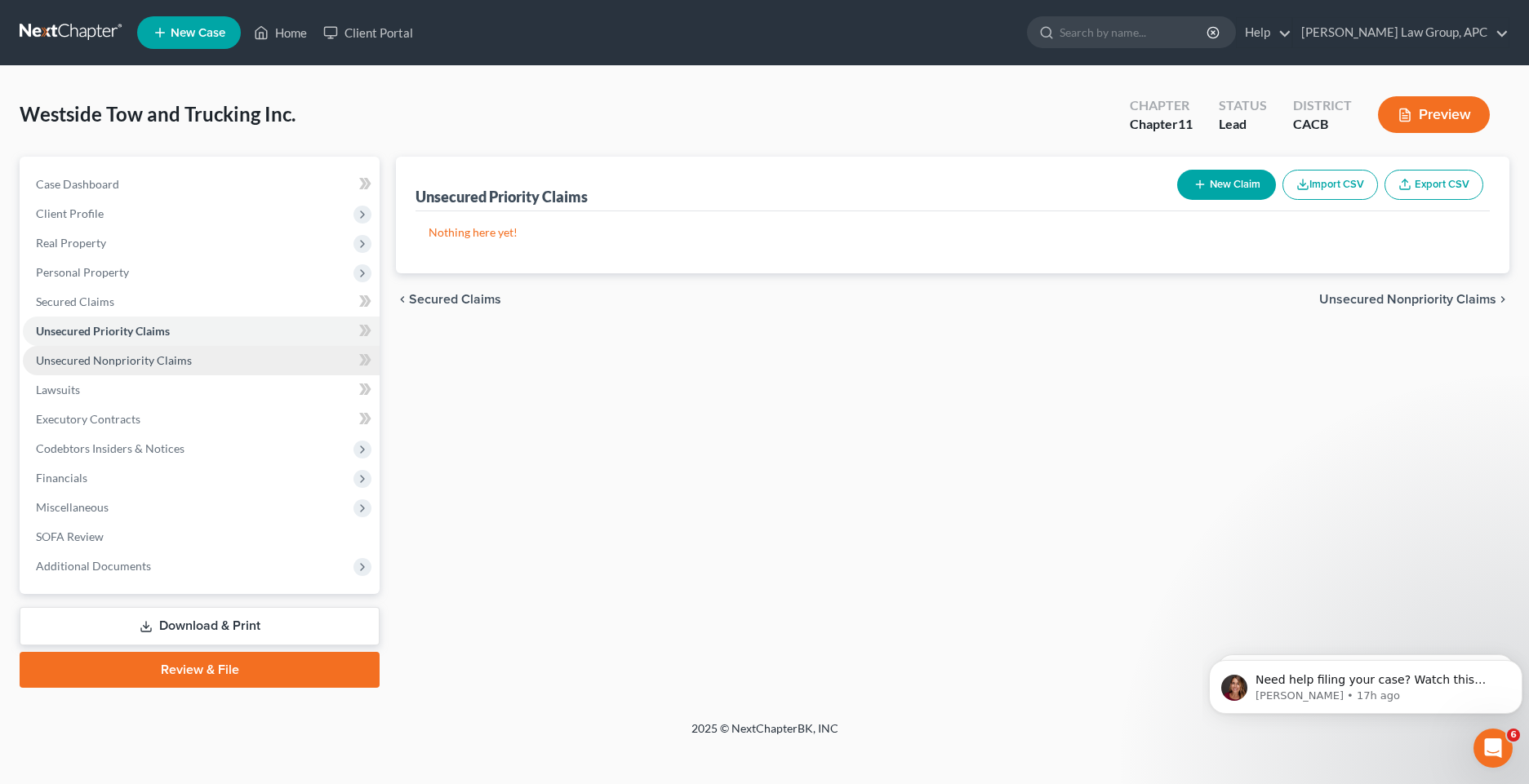
click at [120, 371] on link "Unsecured Nonpriority Claims" at bounding box center [201, 360] width 357 height 29
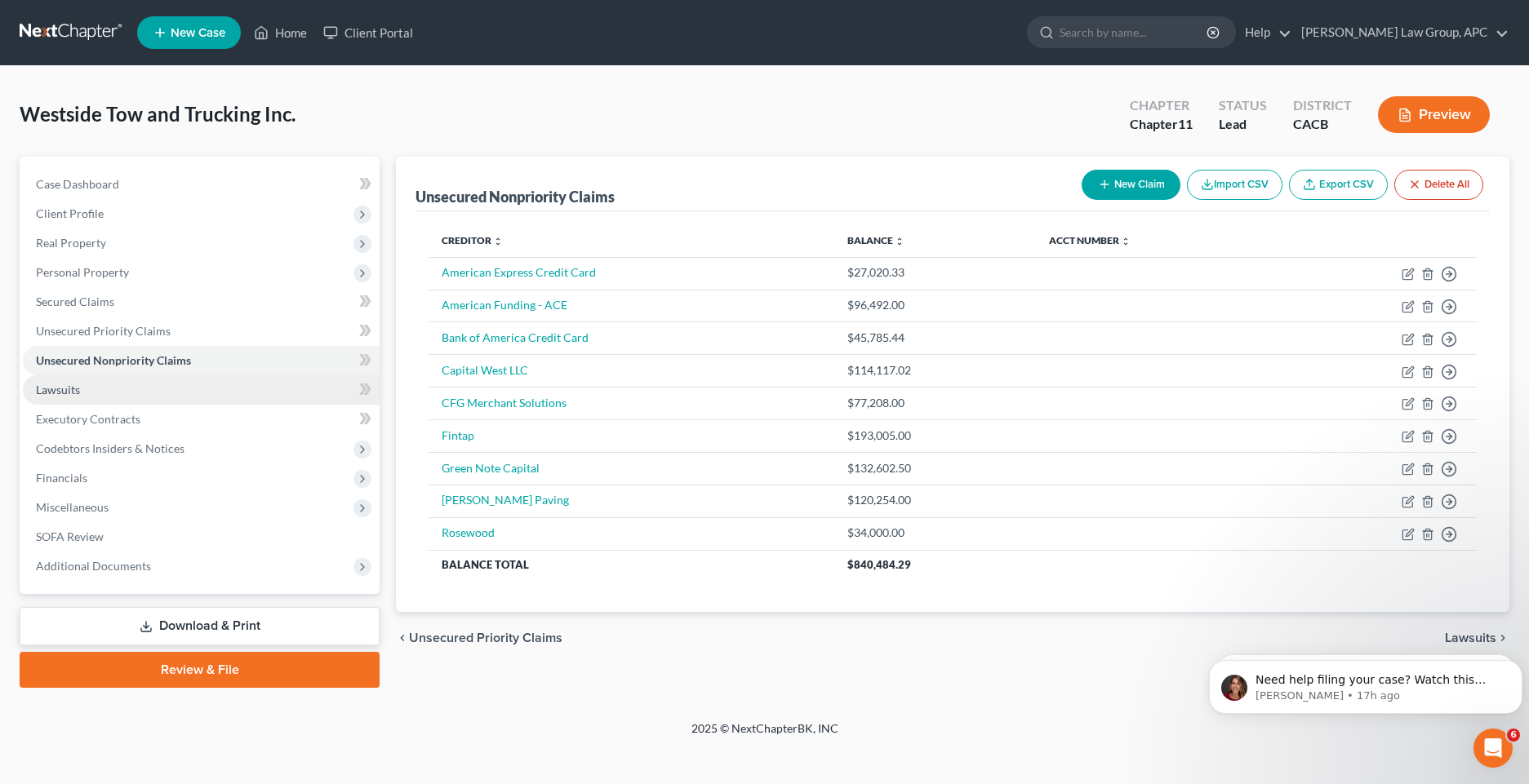
click at [75, 396] on span "Lawsuits" at bounding box center [57, 390] width 44 height 14
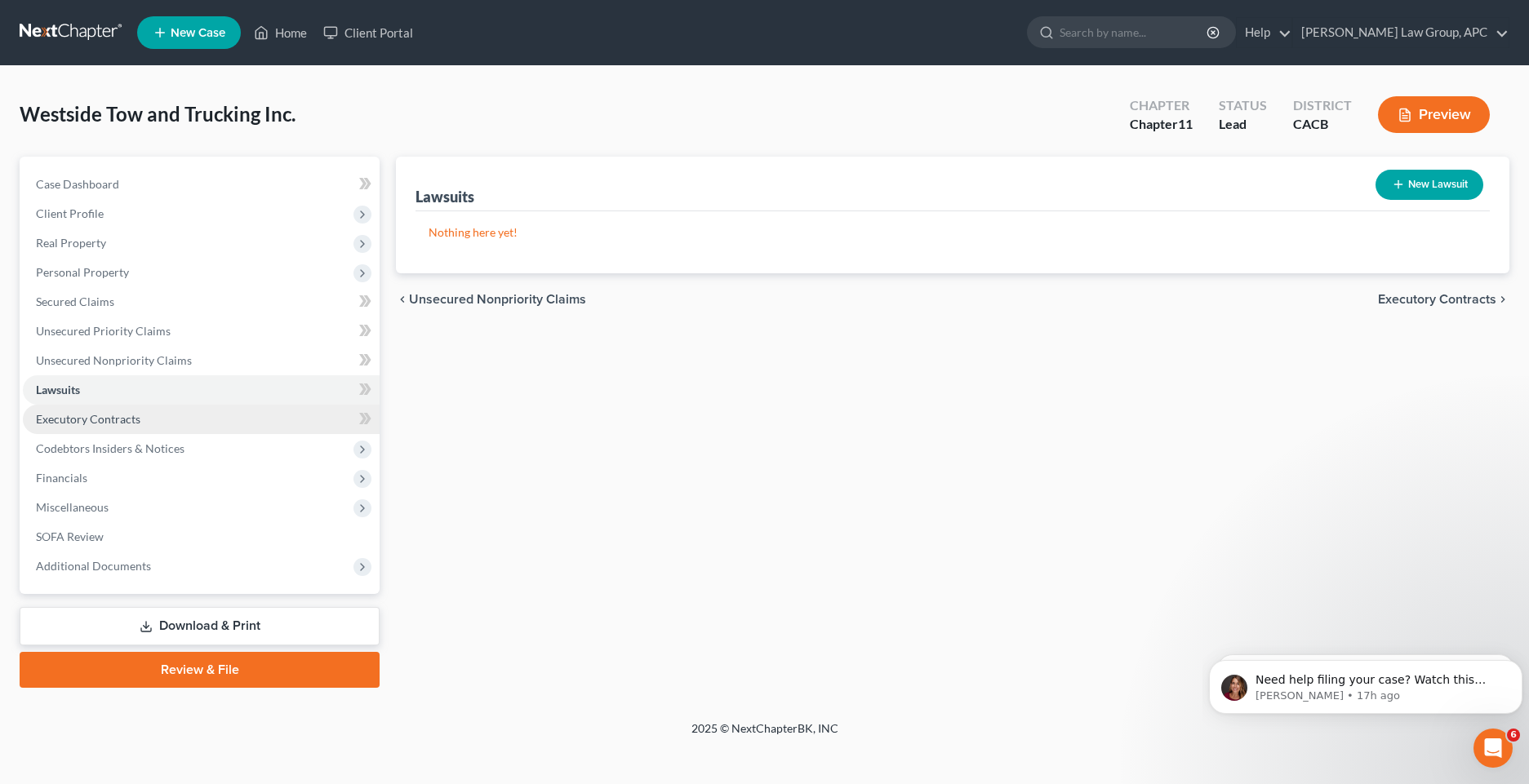
click at [89, 418] on span "Executory Contracts" at bounding box center [87, 419] width 105 height 14
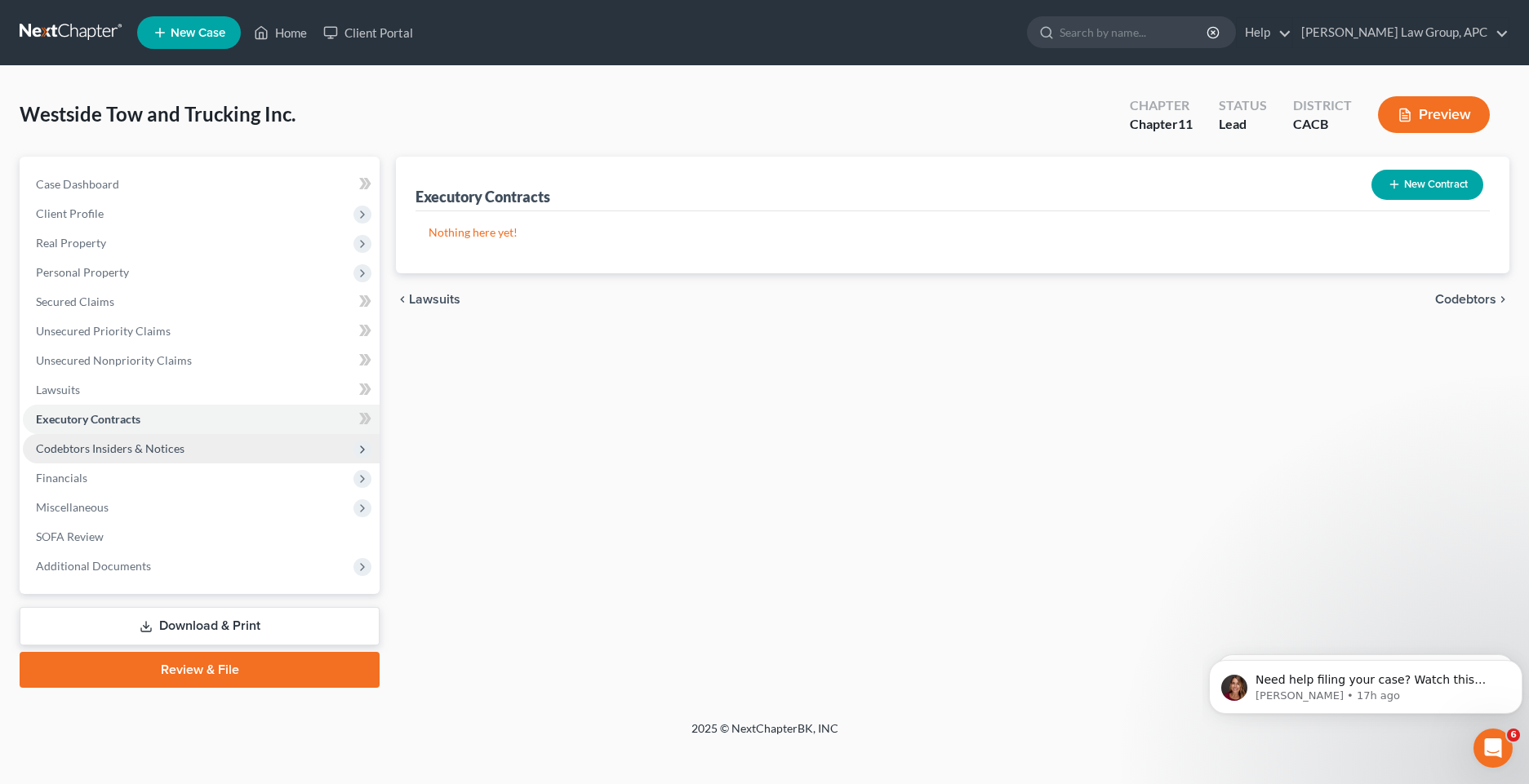
click at [97, 443] on span "Codebtors Insiders & Notices" at bounding box center [109, 449] width 148 height 14
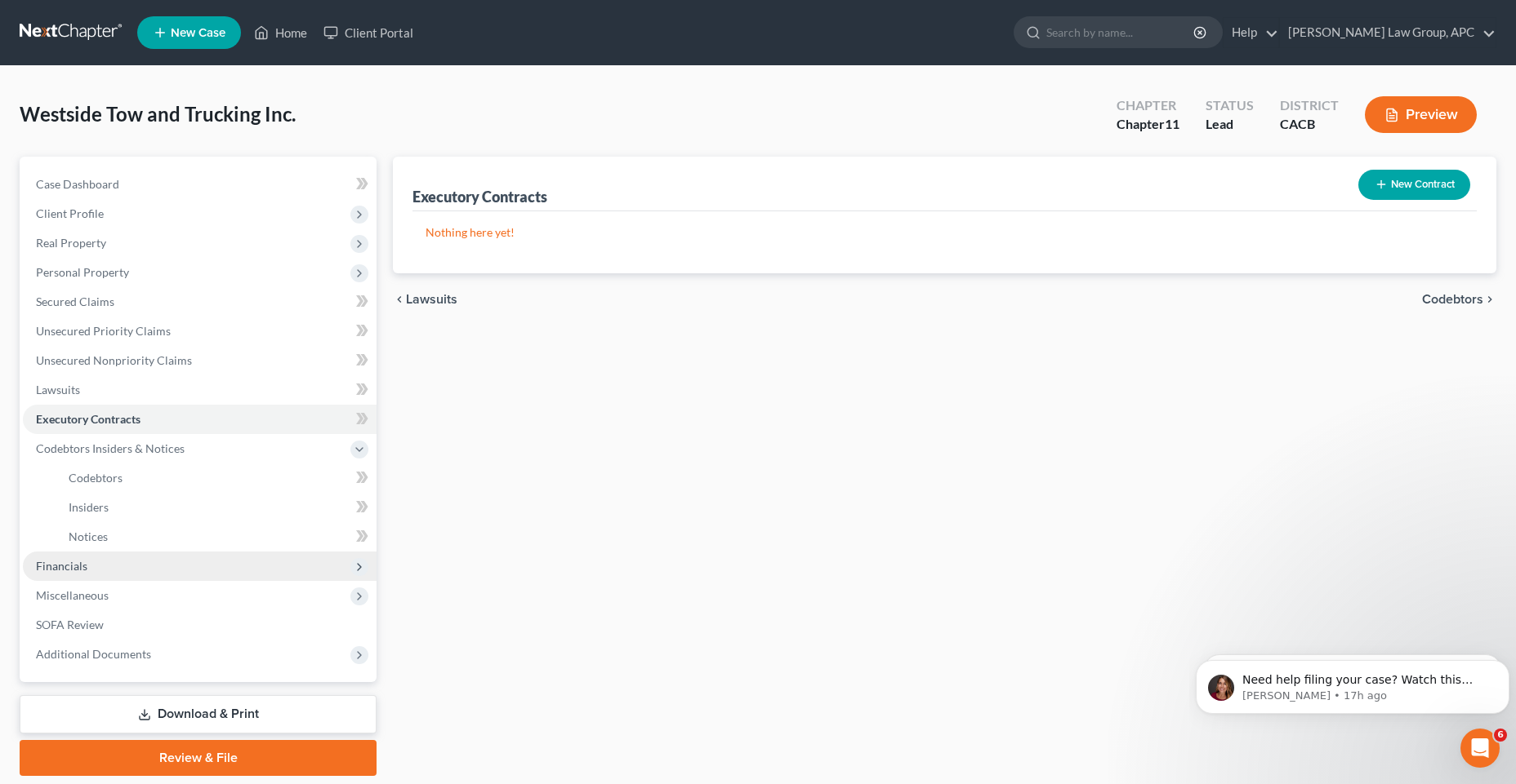
drag, startPoint x: 63, startPoint y: 568, endPoint x: 75, endPoint y: 569, distance: 12.0
click at [63, 568] on span "Financials" at bounding box center [61, 566] width 51 height 14
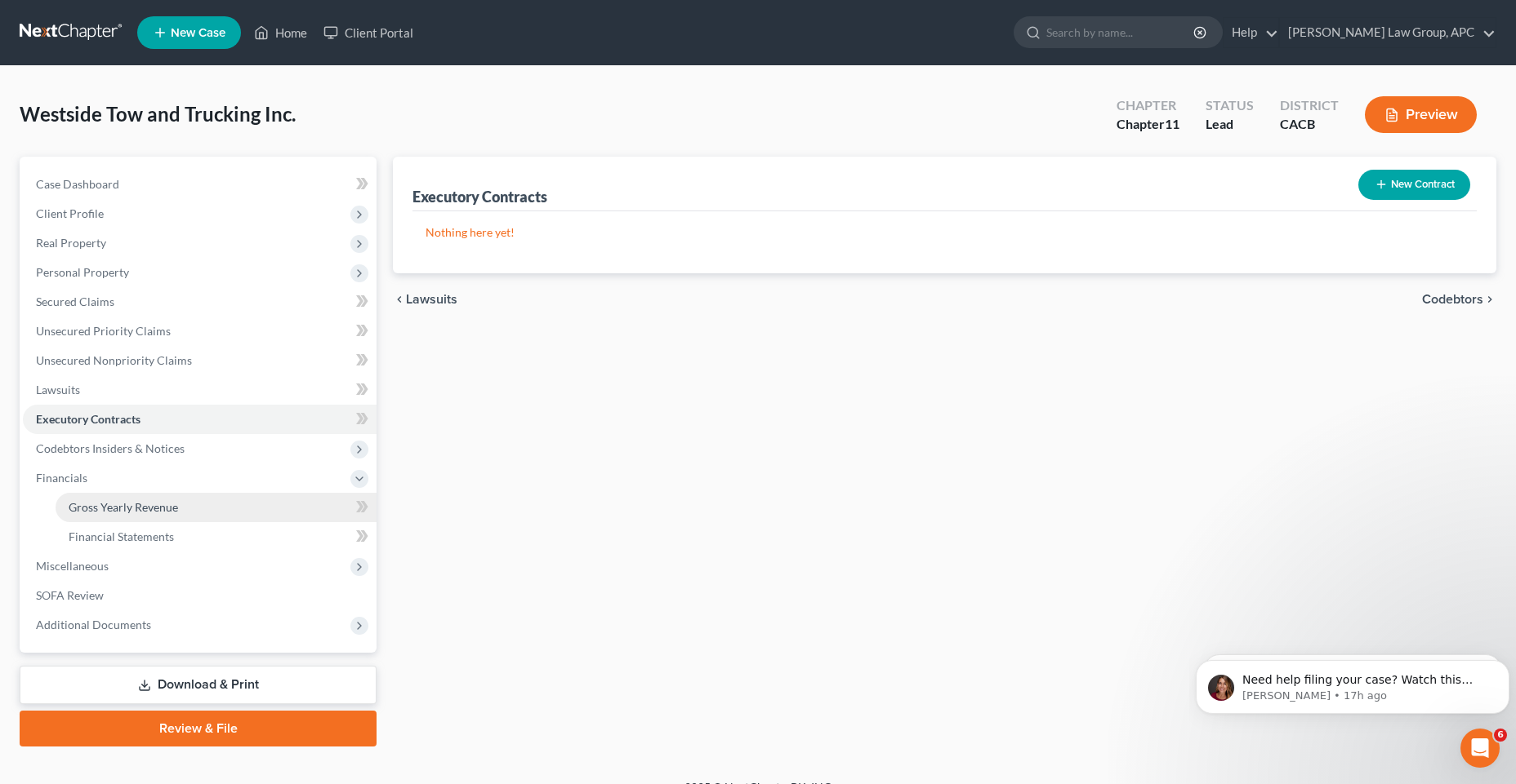
drag, startPoint x: 100, startPoint y: 516, endPoint x: 112, endPoint y: 515, distance: 12.0
click at [101, 516] on link "Gross Yearly Revenue" at bounding box center [216, 508] width 321 height 29
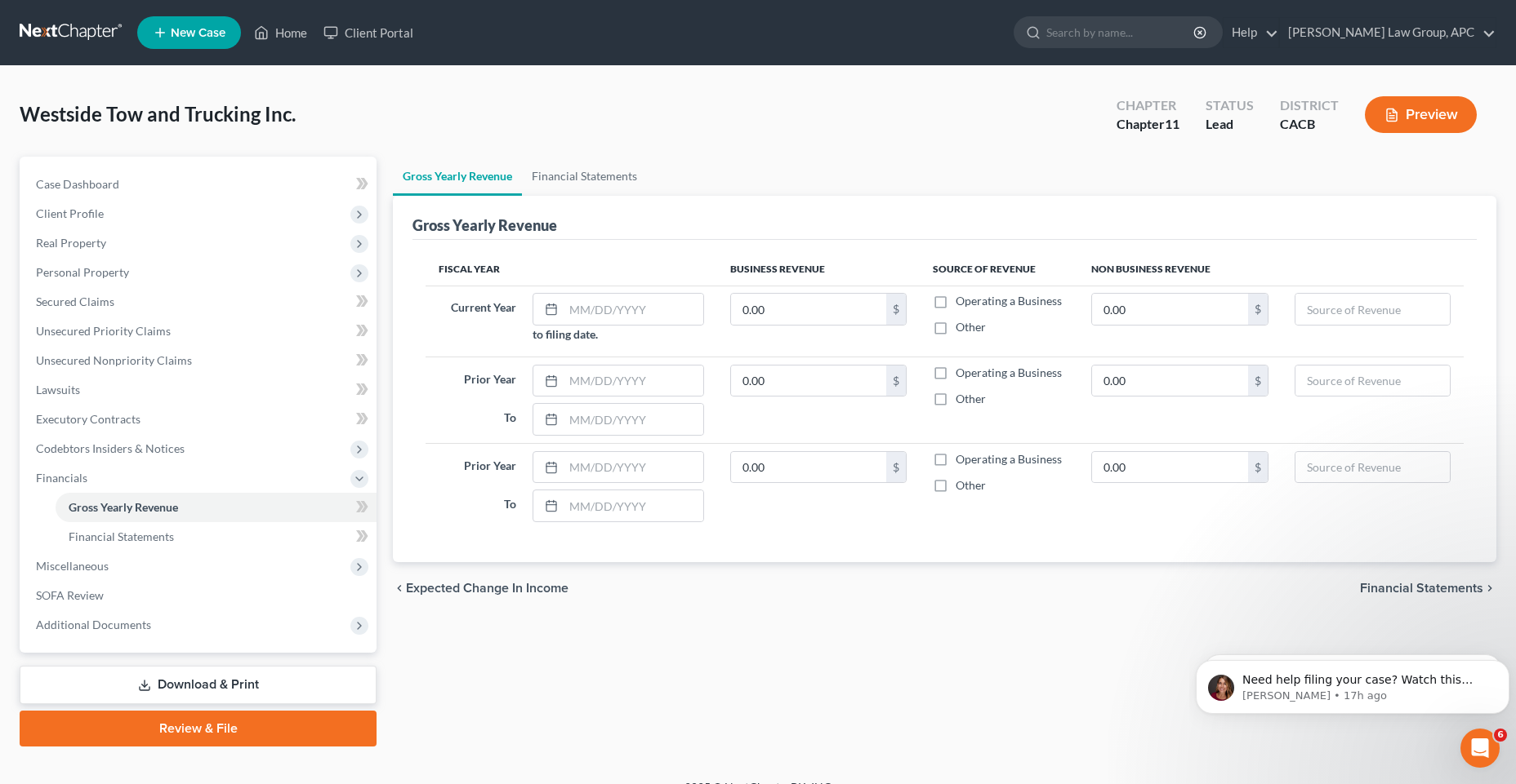
click at [181, 733] on link "Review & File" at bounding box center [198, 729] width 357 height 36
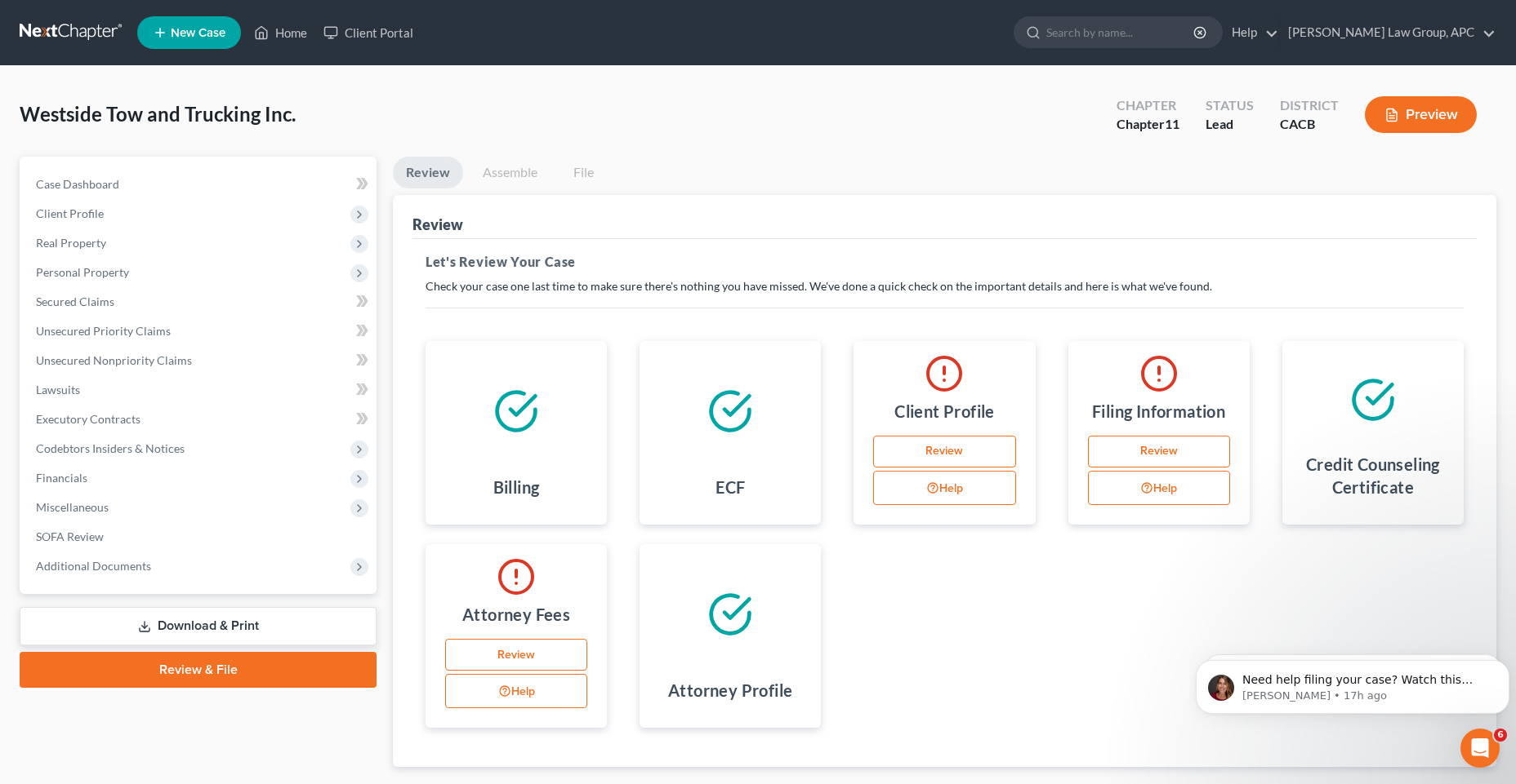
click at [947, 454] on link "Review" at bounding box center [944, 452] width 142 height 33
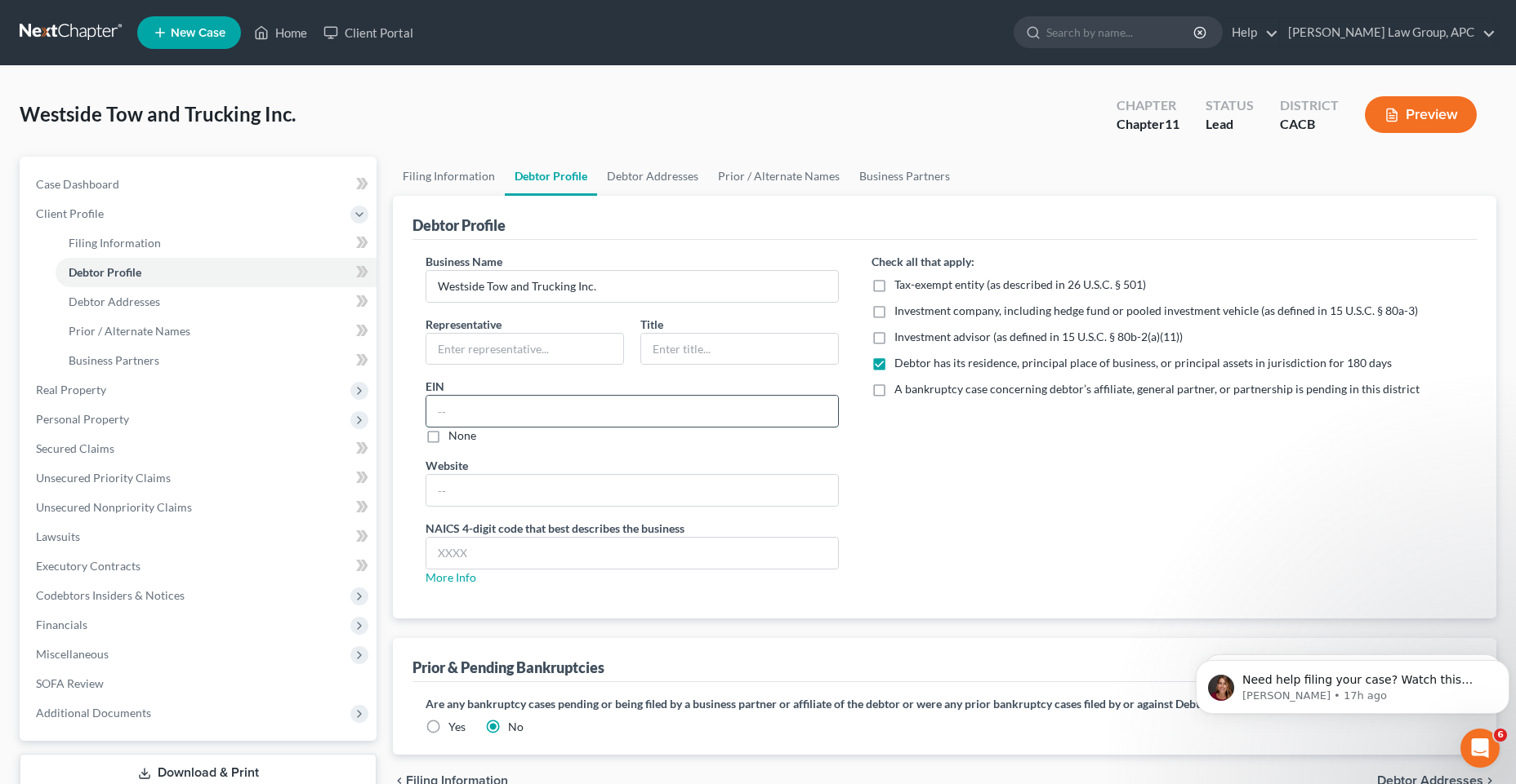
click at [475, 417] on input "text" at bounding box center [632, 411] width 412 height 31
